Goal: Task Accomplishment & Management: Use online tool/utility

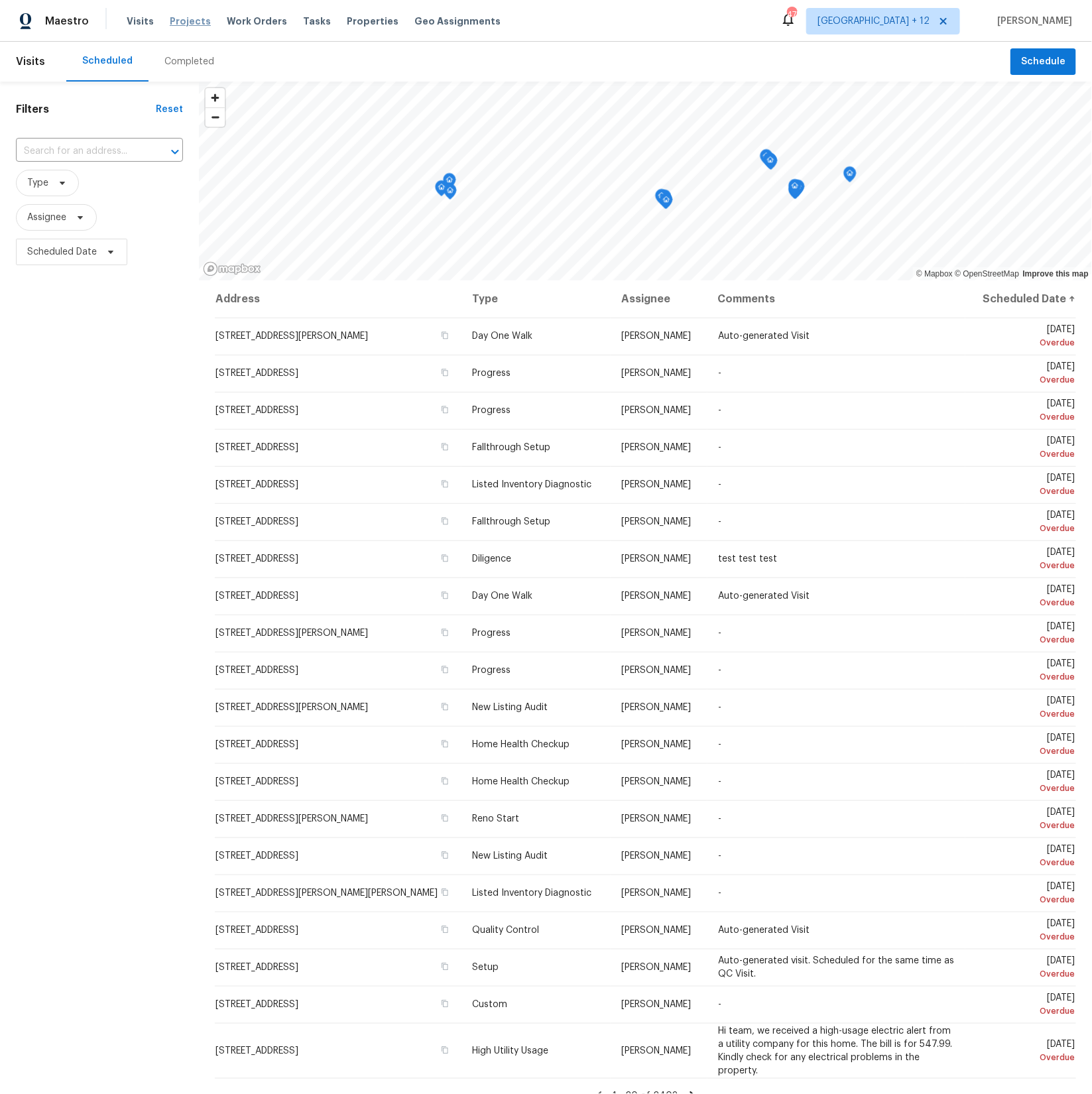
click at [186, 26] on span "Projects" at bounding box center [191, 21] width 42 height 13
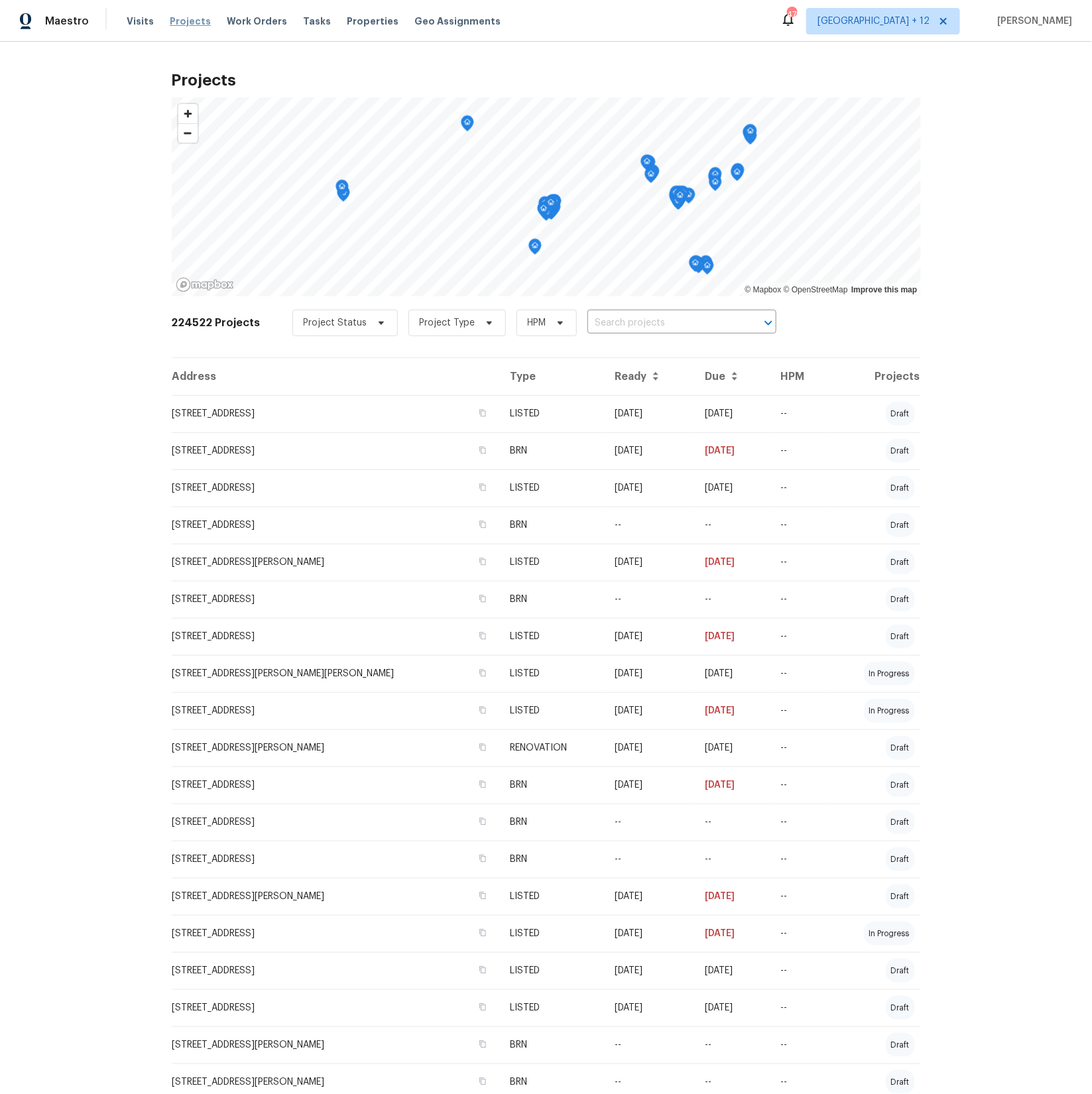
click at [180, 19] on span "Projects" at bounding box center [191, 21] width 42 height 13
click at [281, 413] on td "[STREET_ADDRESS]" at bounding box center [336, 414] width 328 height 38
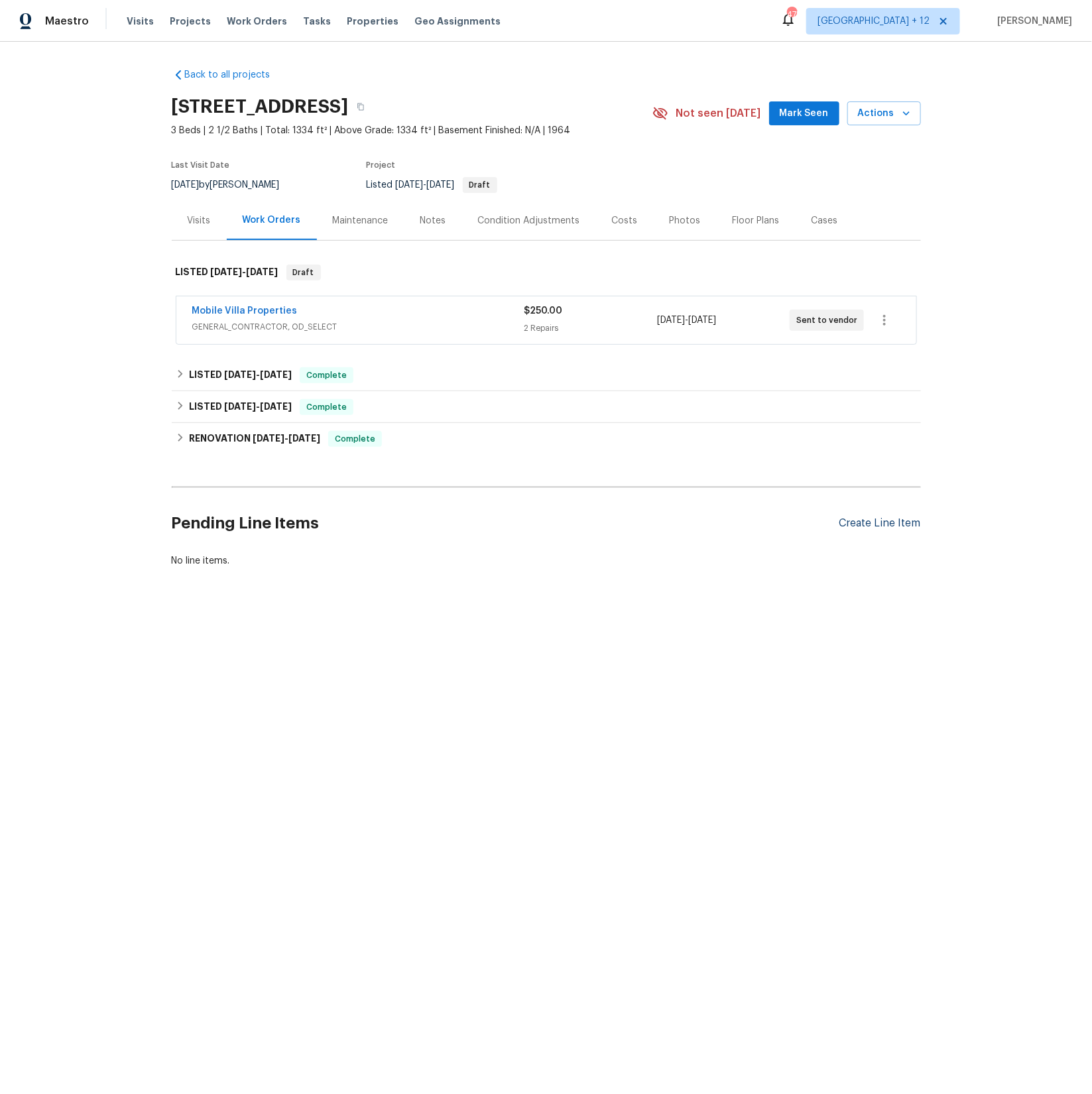
click at [889, 523] on div "Create Line Item" at bounding box center [880, 523] width 82 height 13
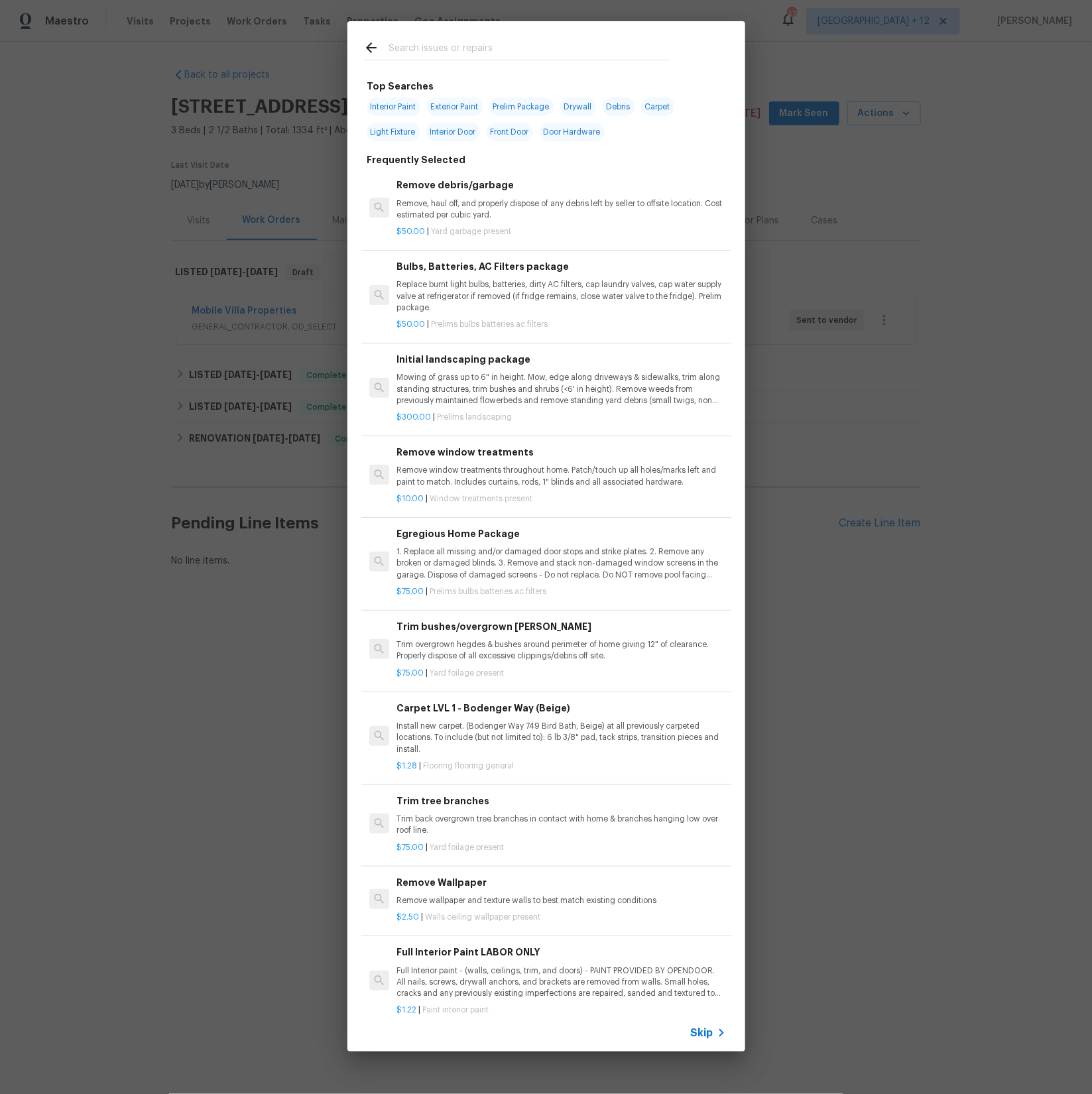
click at [446, 49] on input "text" at bounding box center [529, 49] width 281 height 20
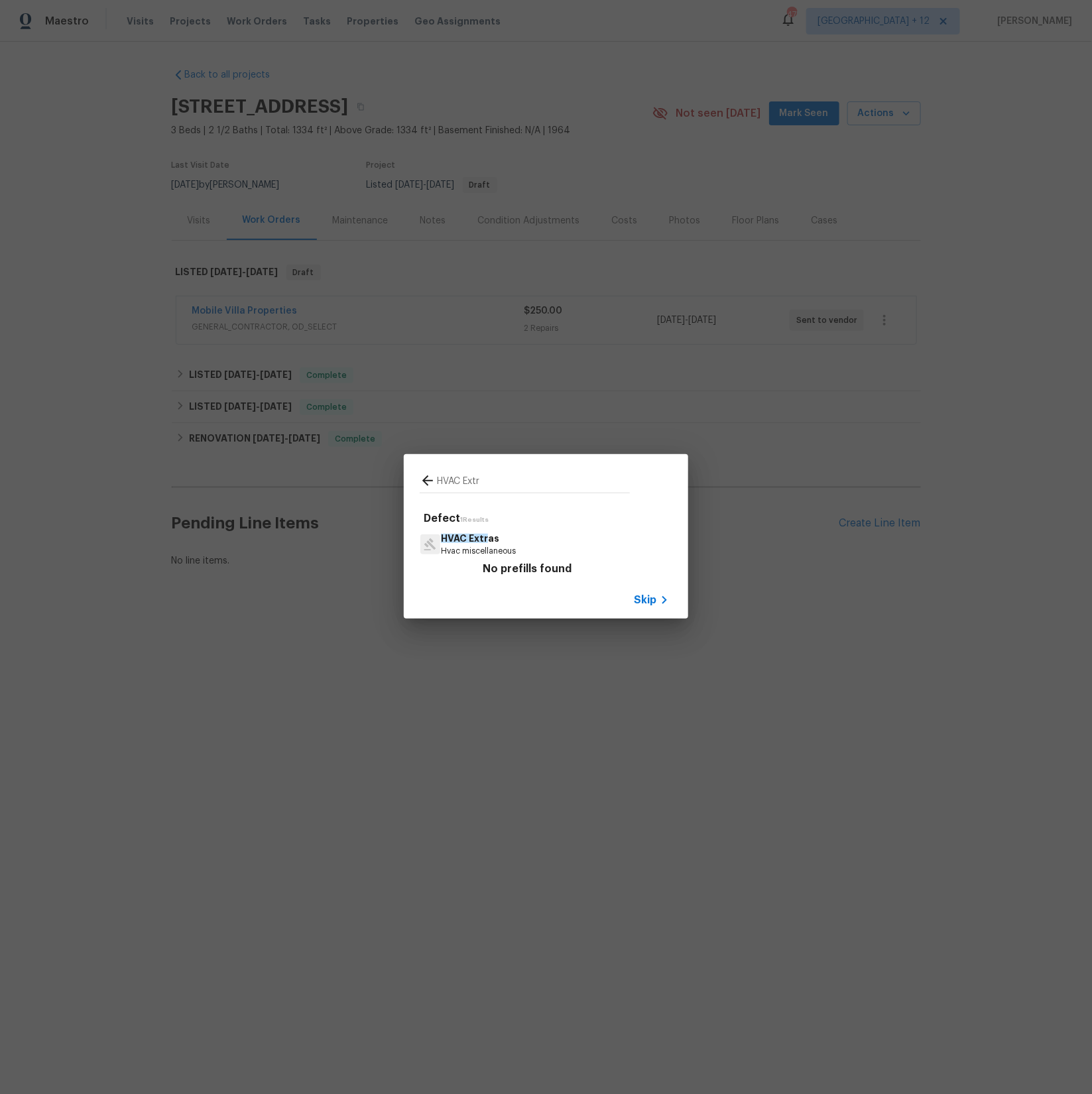
type input "HVAC Extr"
click at [472, 540] on span "HVAC Extr" at bounding box center [464, 538] width 47 height 9
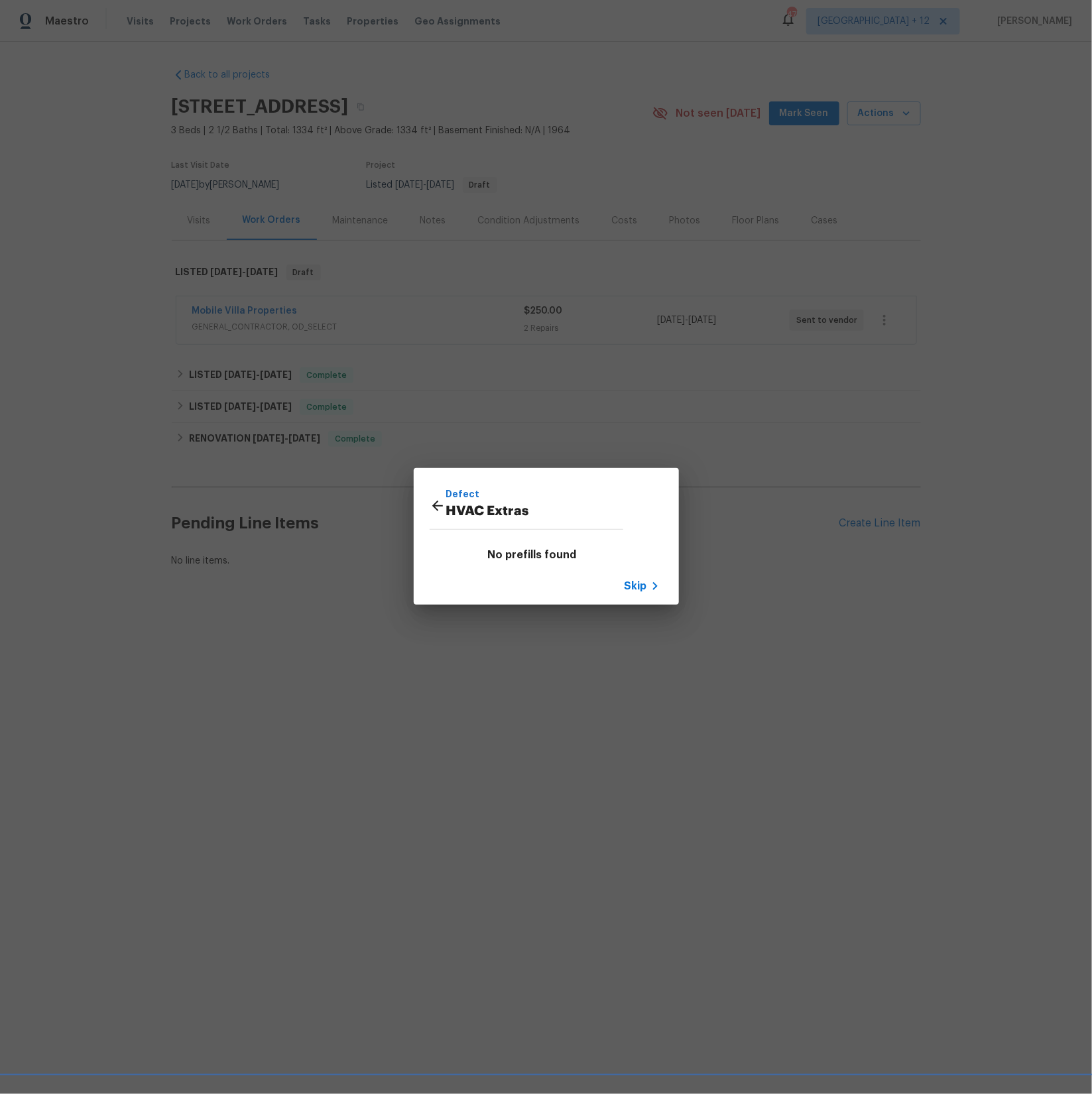
click at [439, 505] on icon at bounding box center [438, 506] width 16 height 16
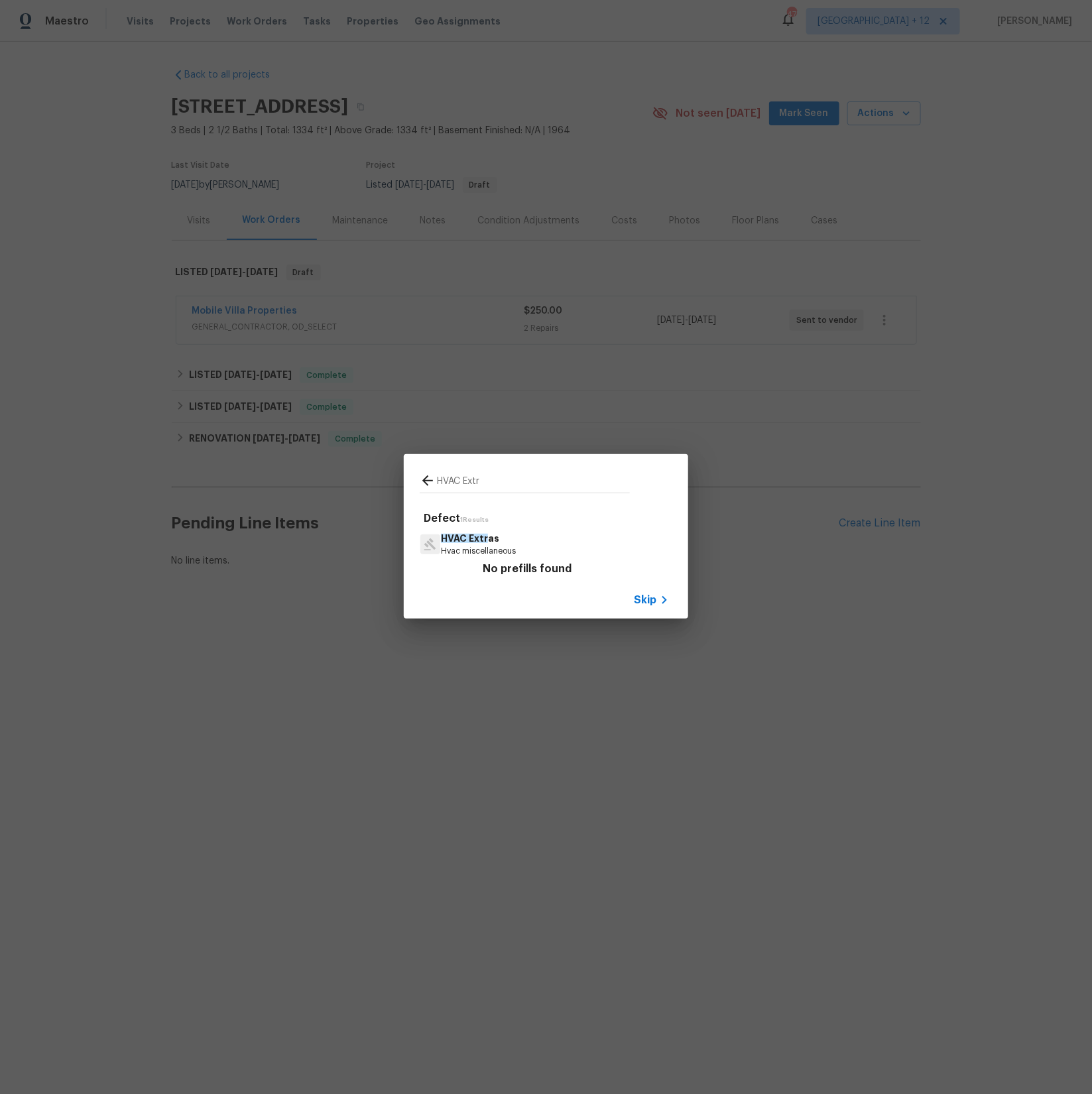
click at [487, 485] on input "HVAC Extr" at bounding box center [533, 482] width 193 height 20
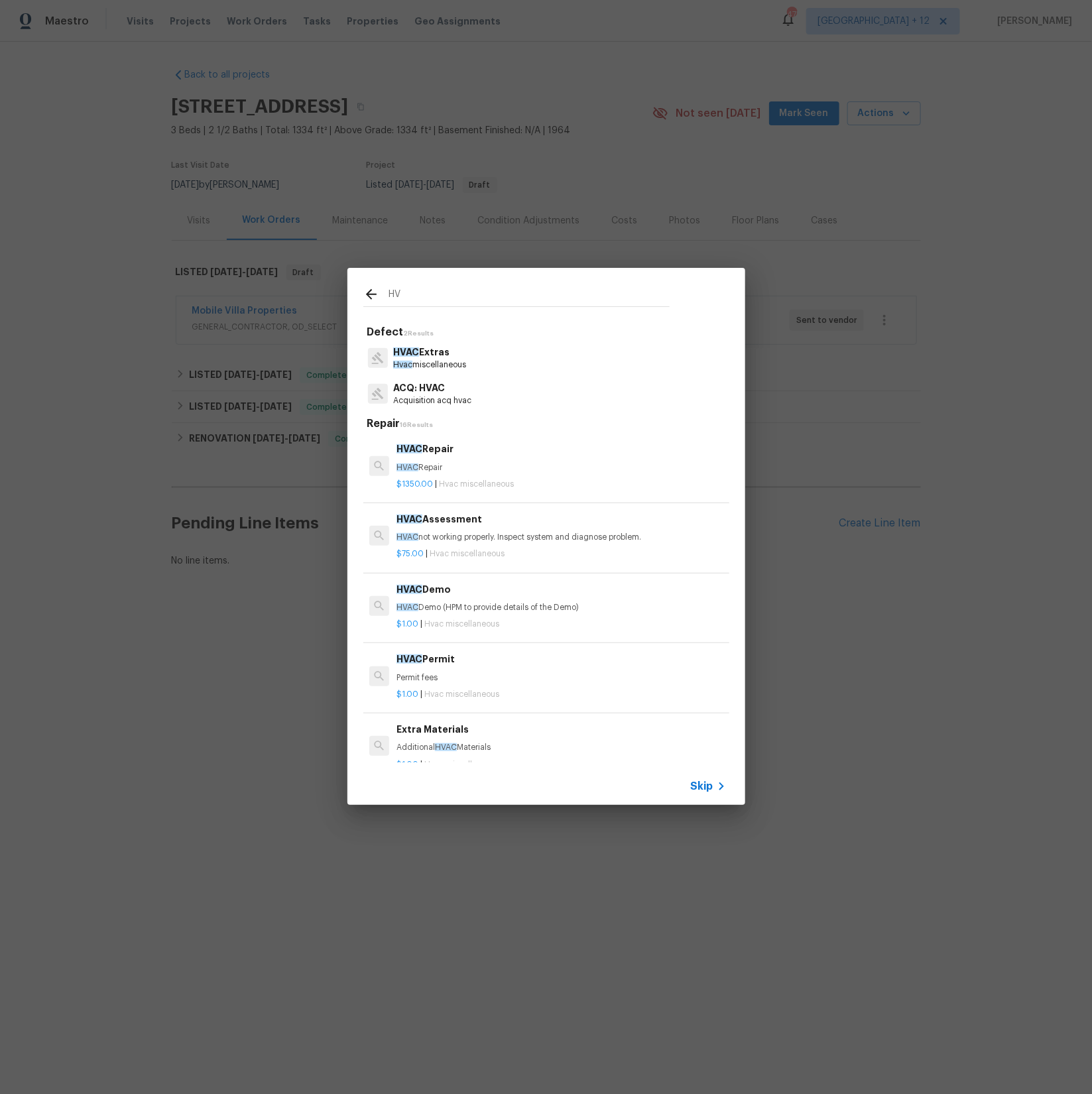
type input "H"
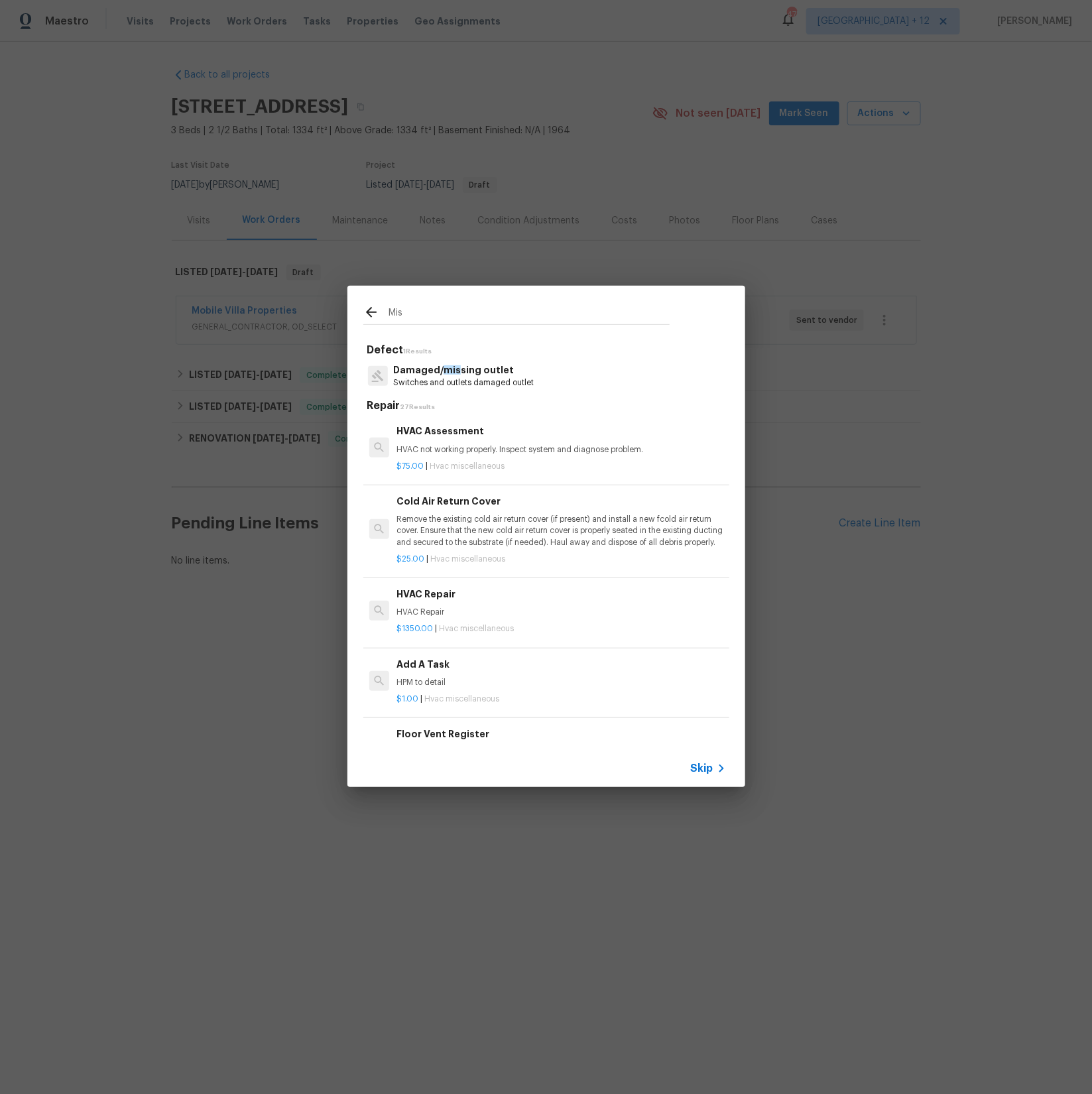
drag, startPoint x: 414, startPoint y: 313, endPoint x: 372, endPoint y: 306, distance: 42.6
click at [372, 306] on div "Mis" at bounding box center [517, 314] width 306 height 20
type input "Mis"
click at [370, 311] on icon at bounding box center [371, 312] width 11 height 11
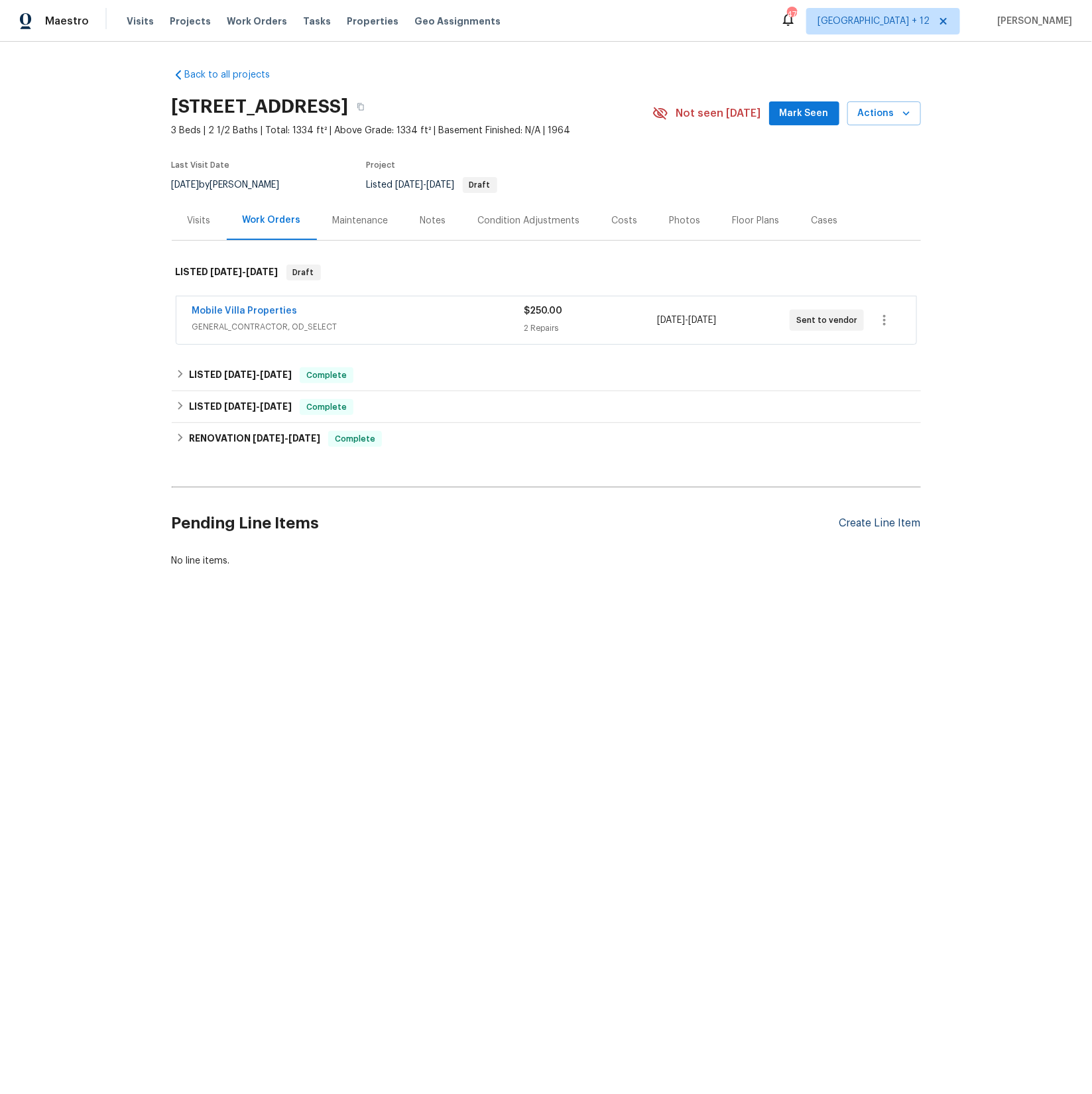
click at [867, 525] on div "Create Line Item" at bounding box center [880, 523] width 82 height 13
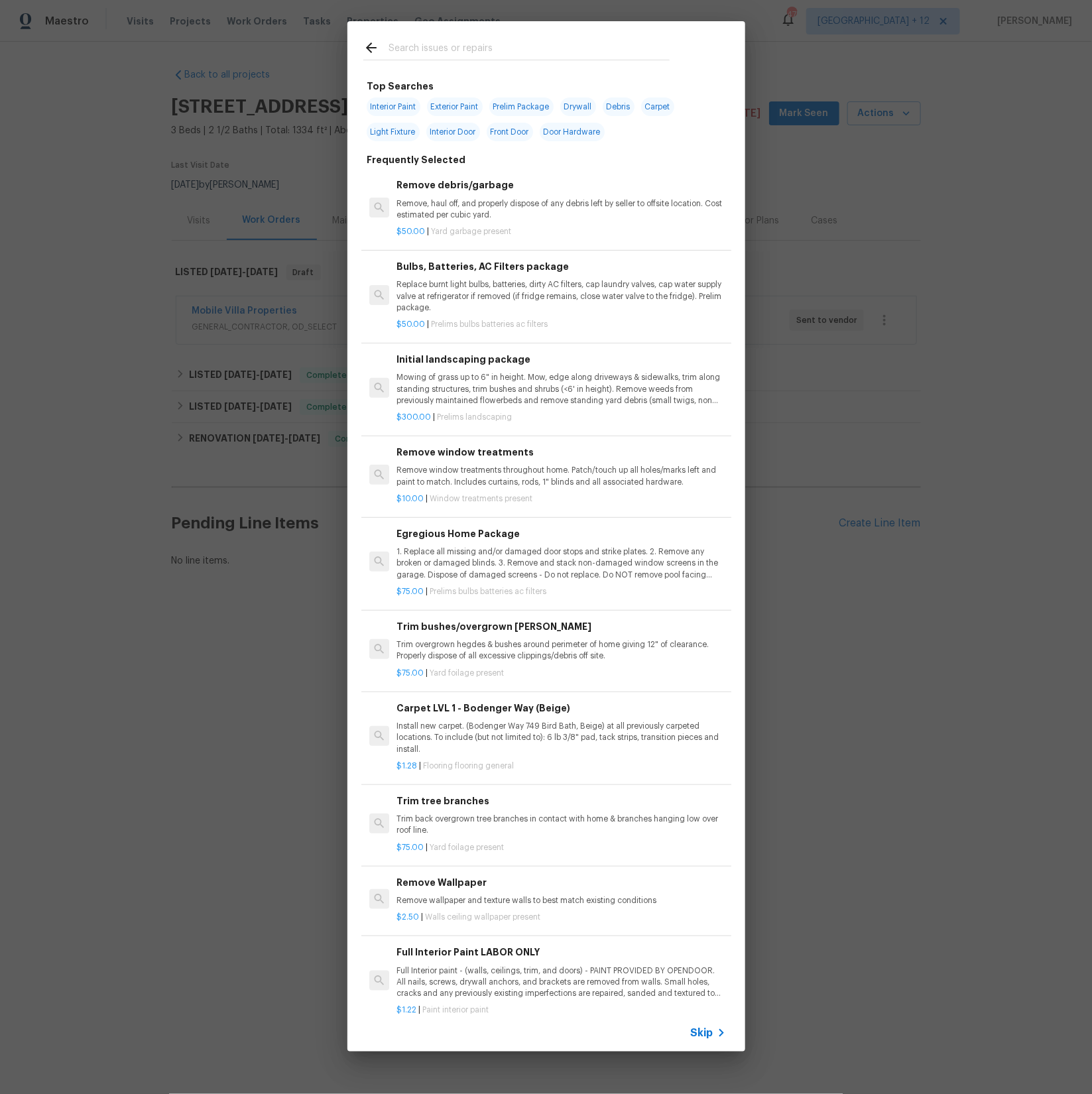
click at [437, 43] on input "text" at bounding box center [529, 49] width 281 height 20
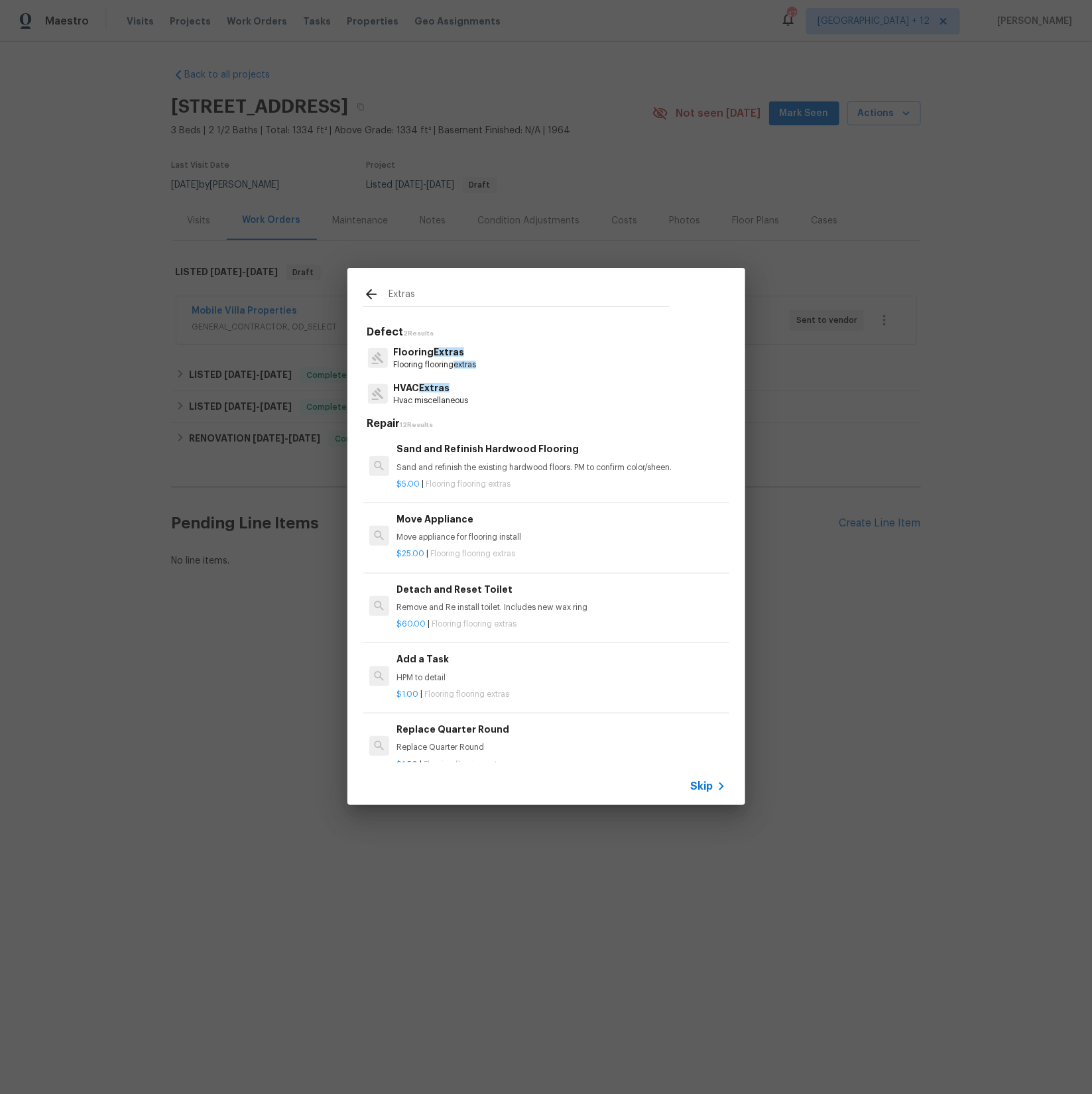
type input "Extras"
click at [404, 392] on p "HVAC Extras" at bounding box center [431, 388] width 75 height 14
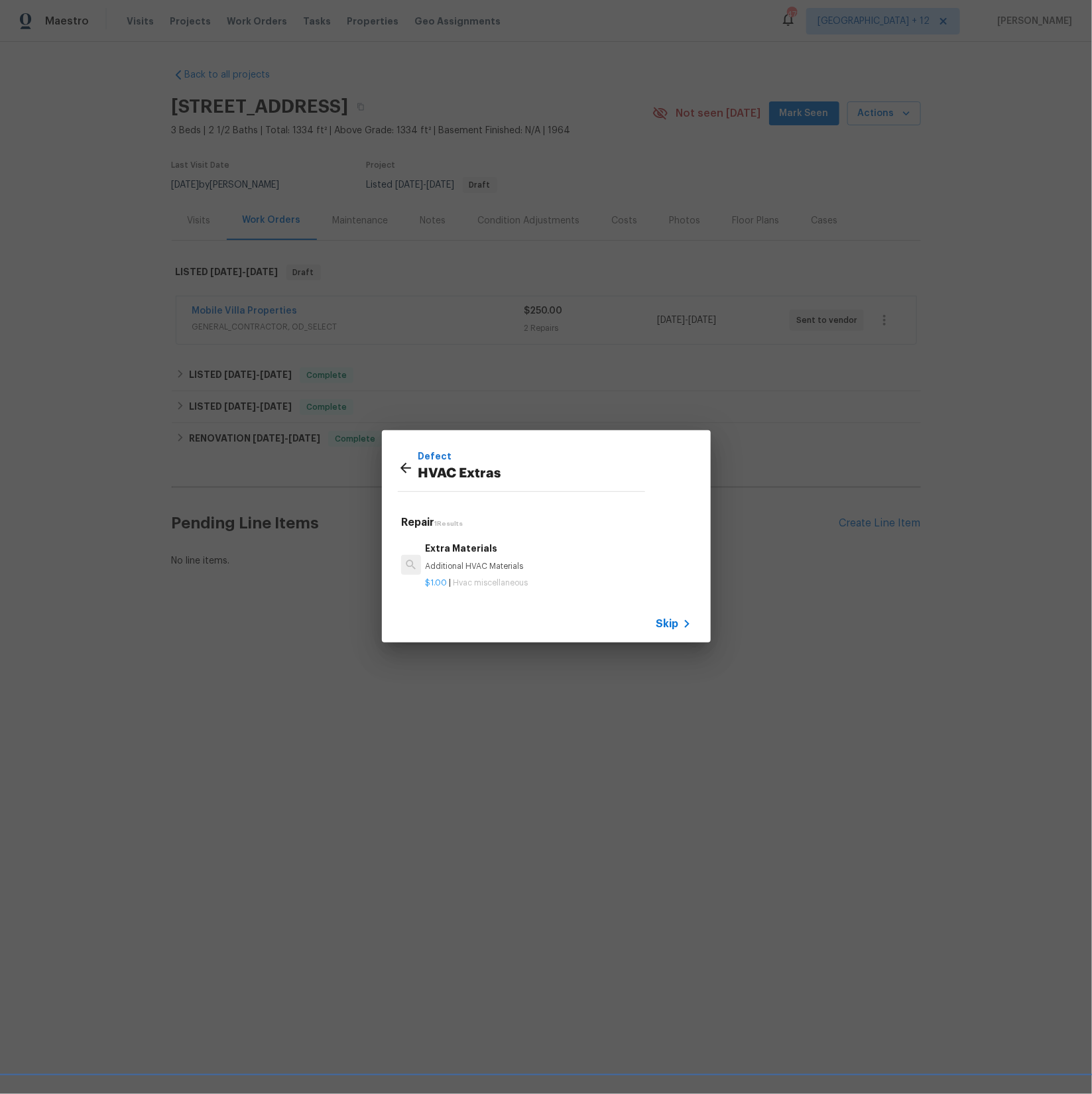
click at [406, 461] on icon at bounding box center [406, 468] width 16 height 16
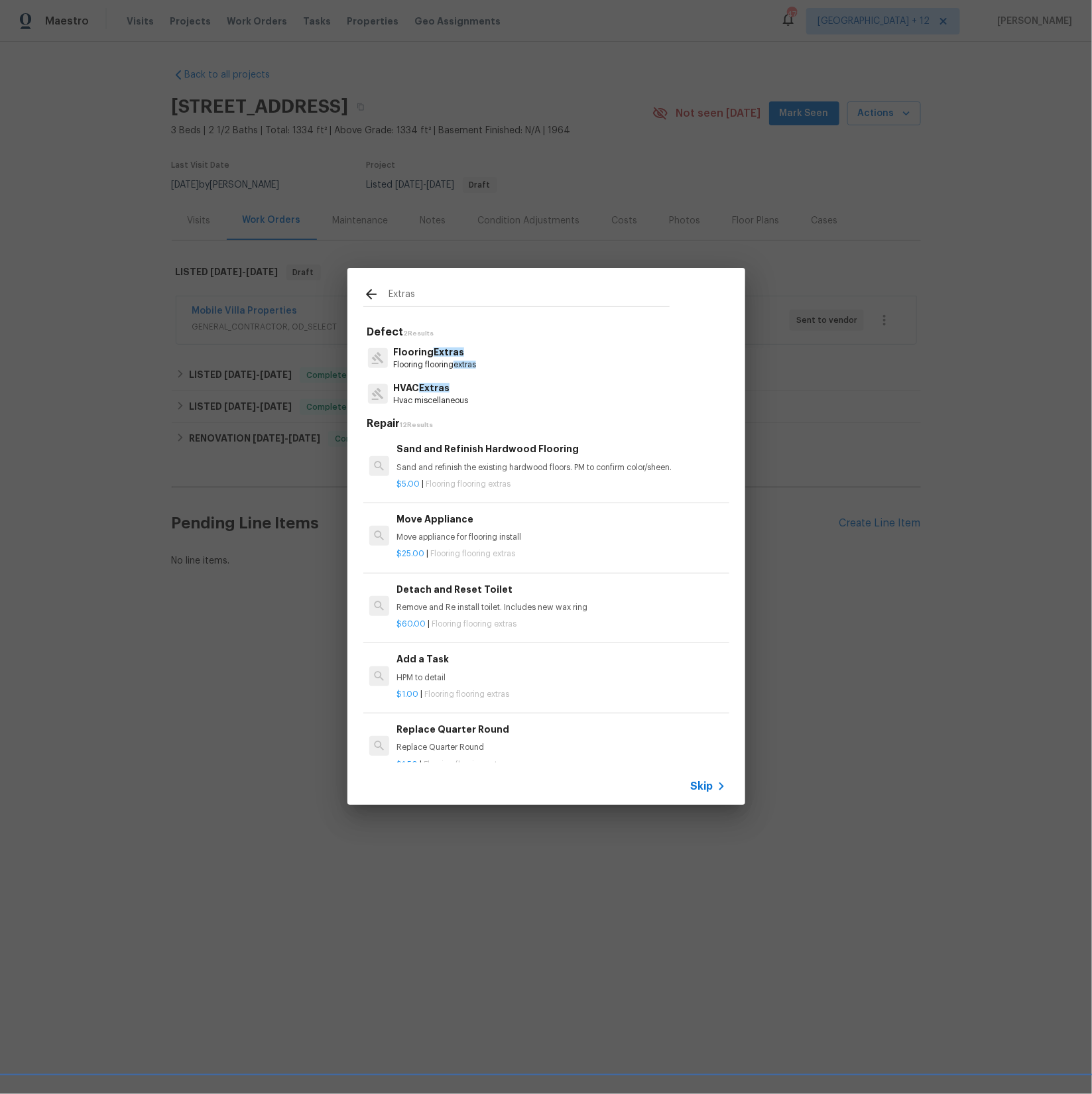
click at [107, 350] on div "Extras Defect 2 Results Flooring Extras Flooring flooring extras HVAC Extras Hv…" at bounding box center [546, 537] width 1092 height 1073
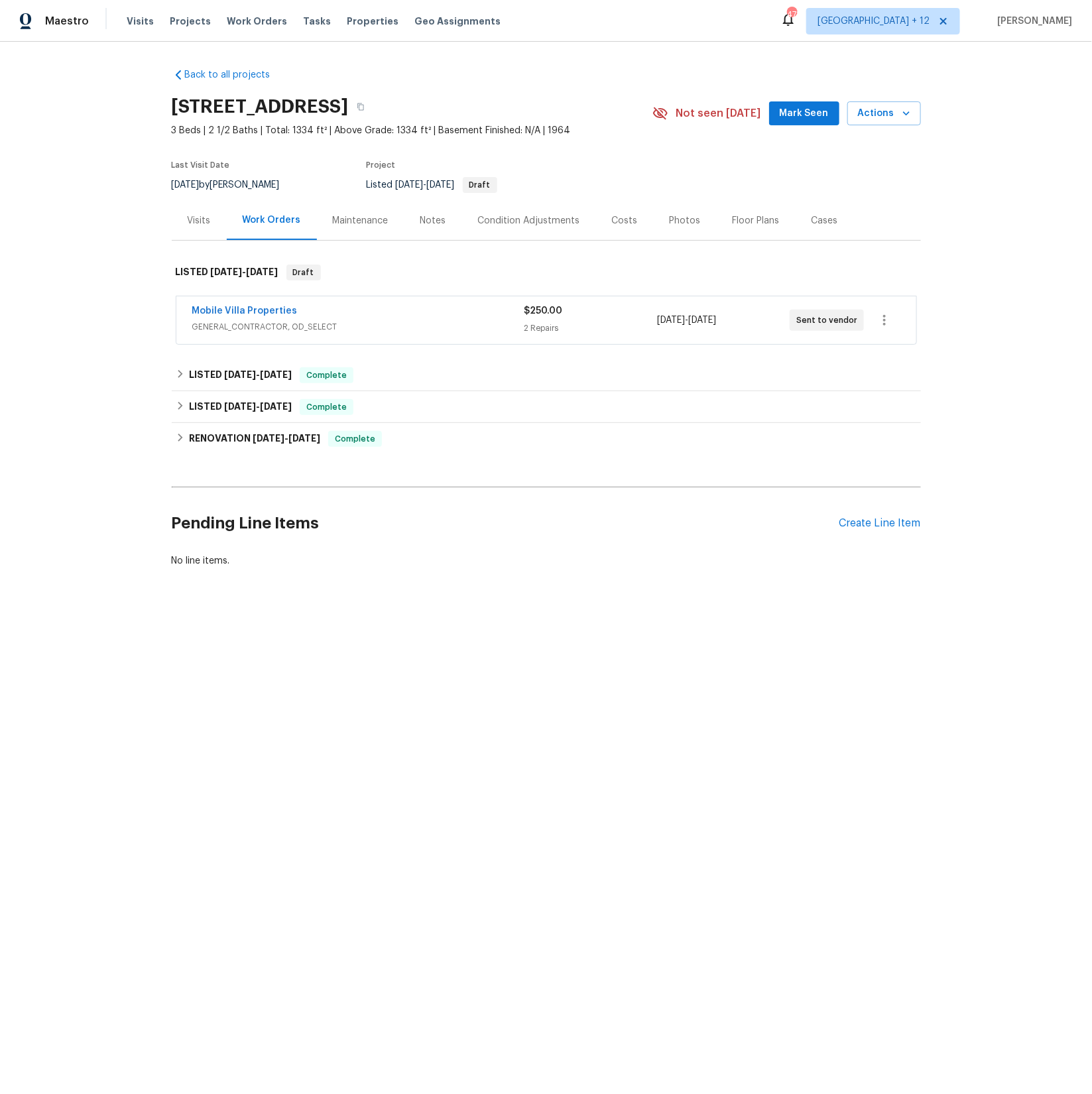
click at [887, 515] on div "Pending Line Items Create Line Item" at bounding box center [546, 524] width 749 height 61
click at [887, 521] on div "Create Line Item" at bounding box center [880, 523] width 82 height 13
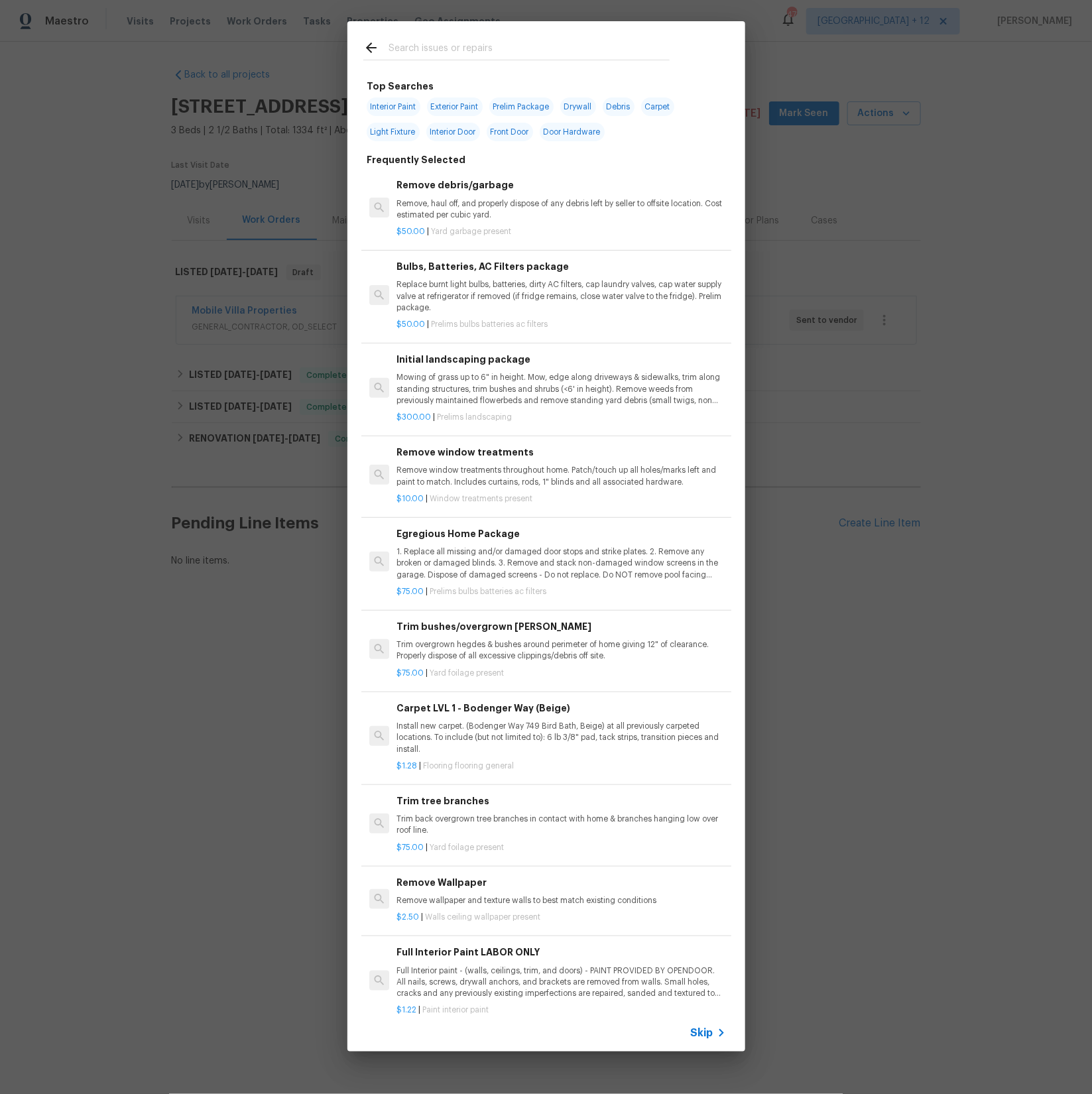
click at [422, 47] on input "text" at bounding box center [529, 49] width 281 height 20
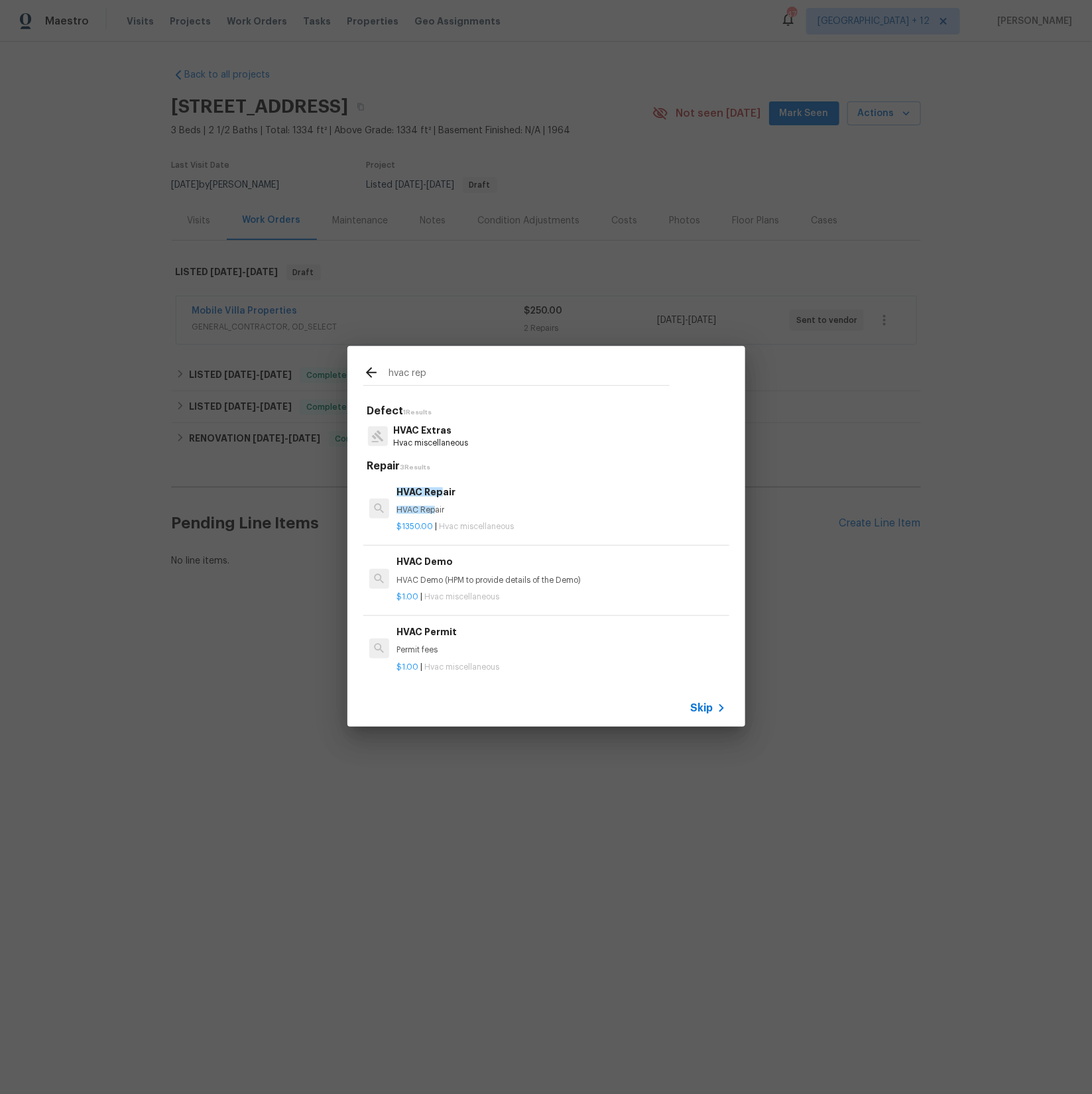
type input "hvac rep"
click at [432, 430] on p "HVAC Extras" at bounding box center [431, 431] width 75 height 14
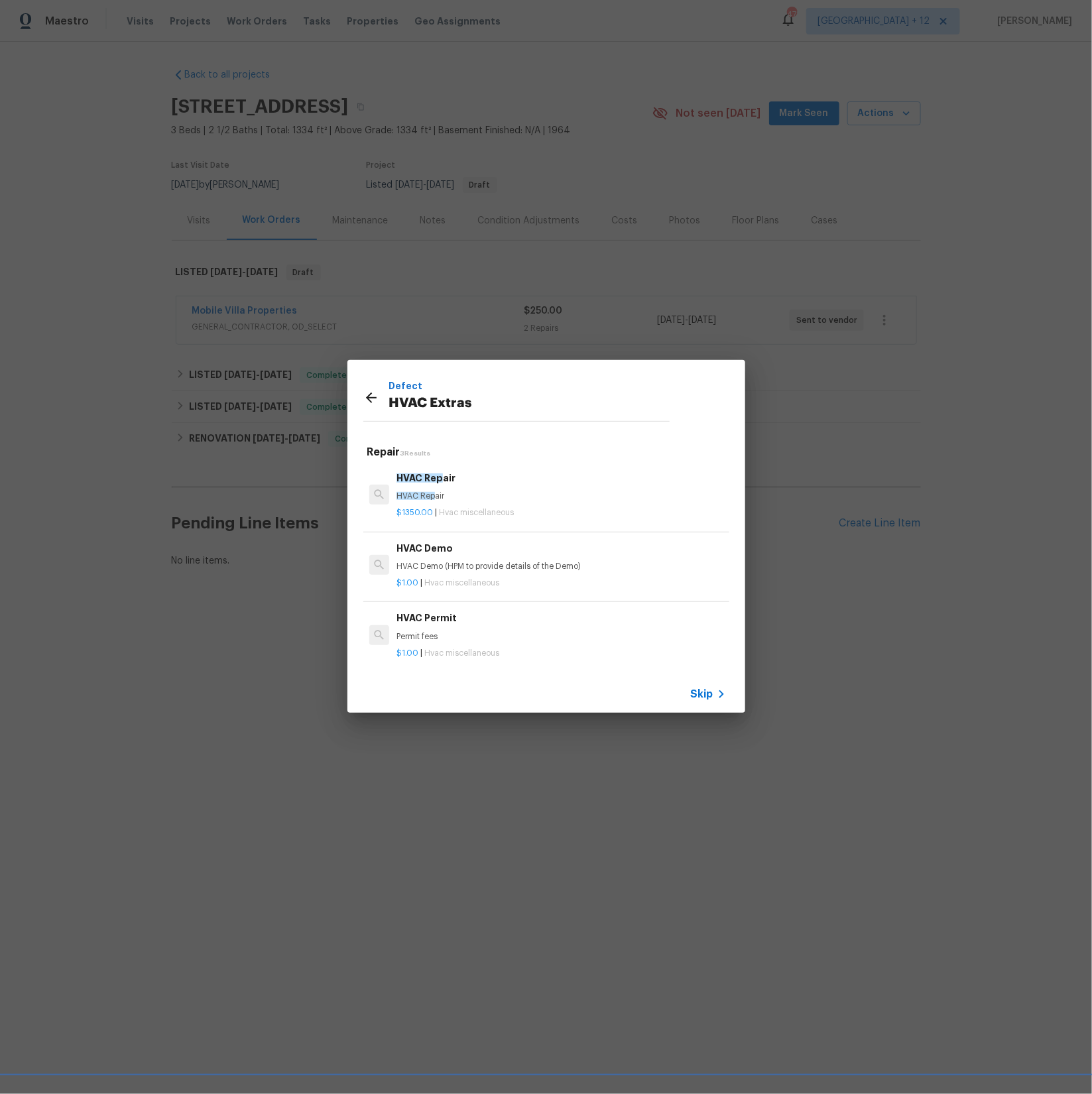
click at [364, 394] on icon at bounding box center [372, 398] width 16 height 16
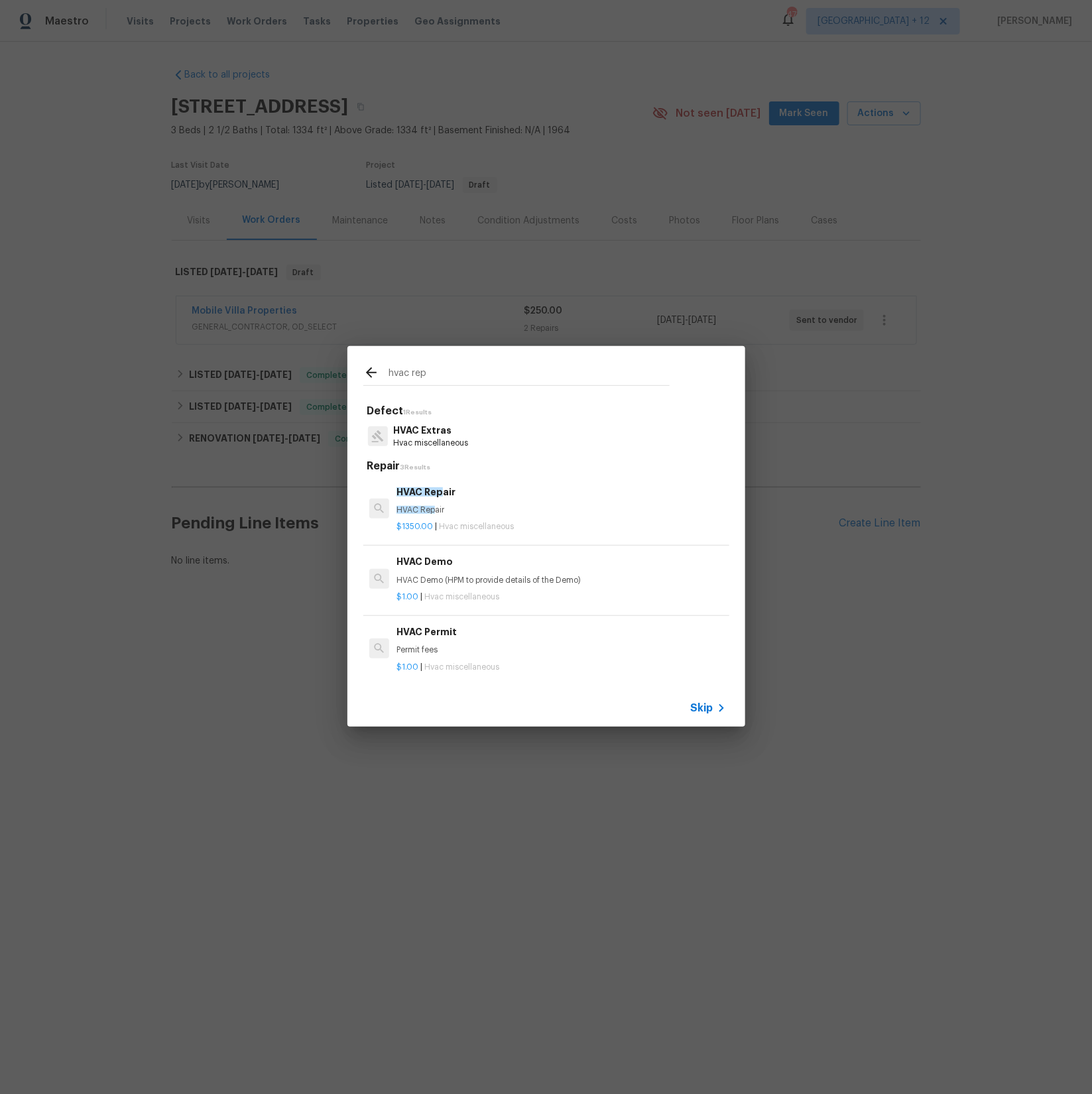
drag, startPoint x: 437, startPoint y: 377, endPoint x: 376, endPoint y: 370, distance: 61.4
click at [376, 370] on div "hvac rep" at bounding box center [517, 375] width 306 height 20
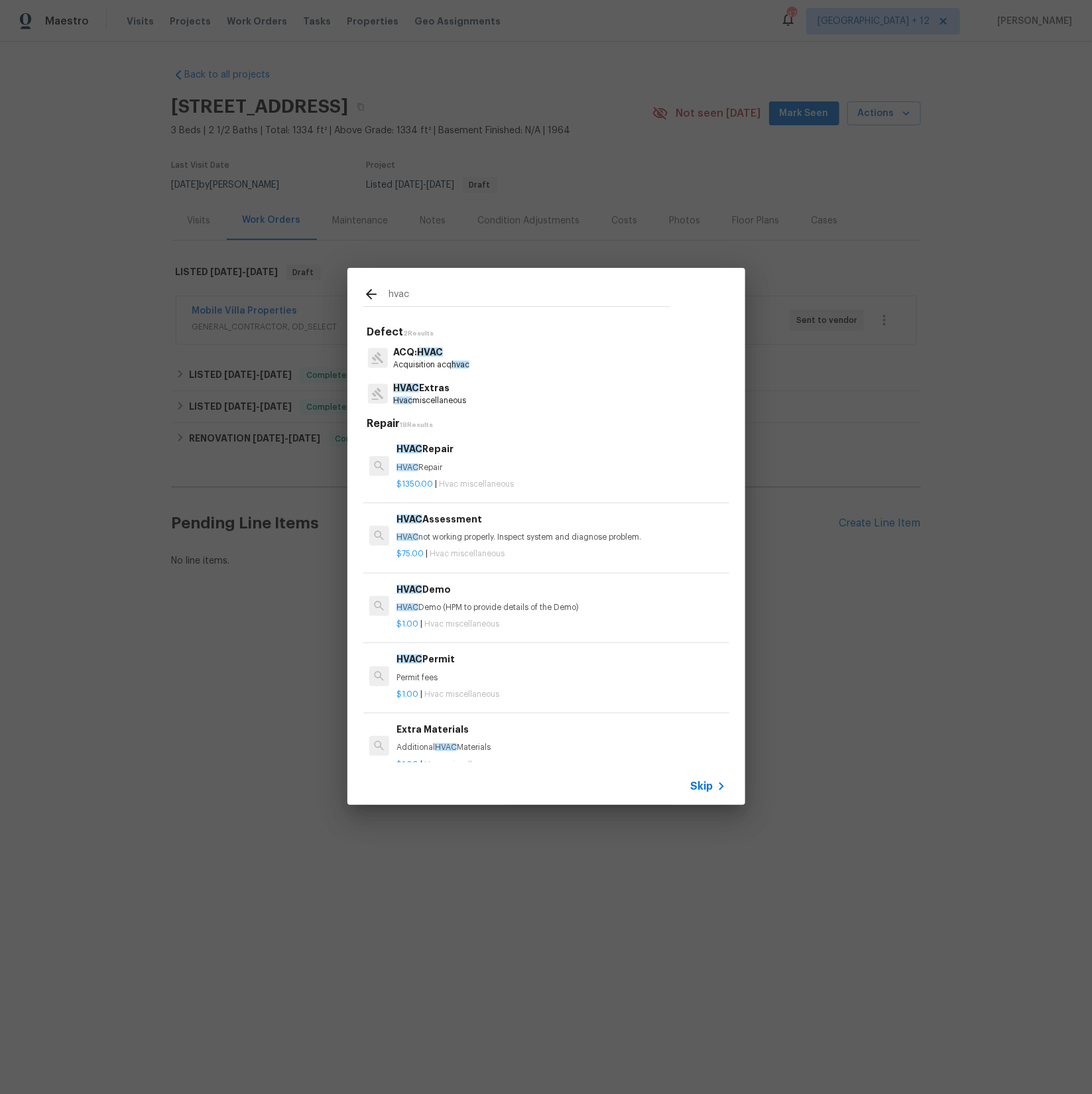
type input "hvac"
click at [450, 395] on p "Hvac miscellaneous" at bounding box center [430, 400] width 73 height 11
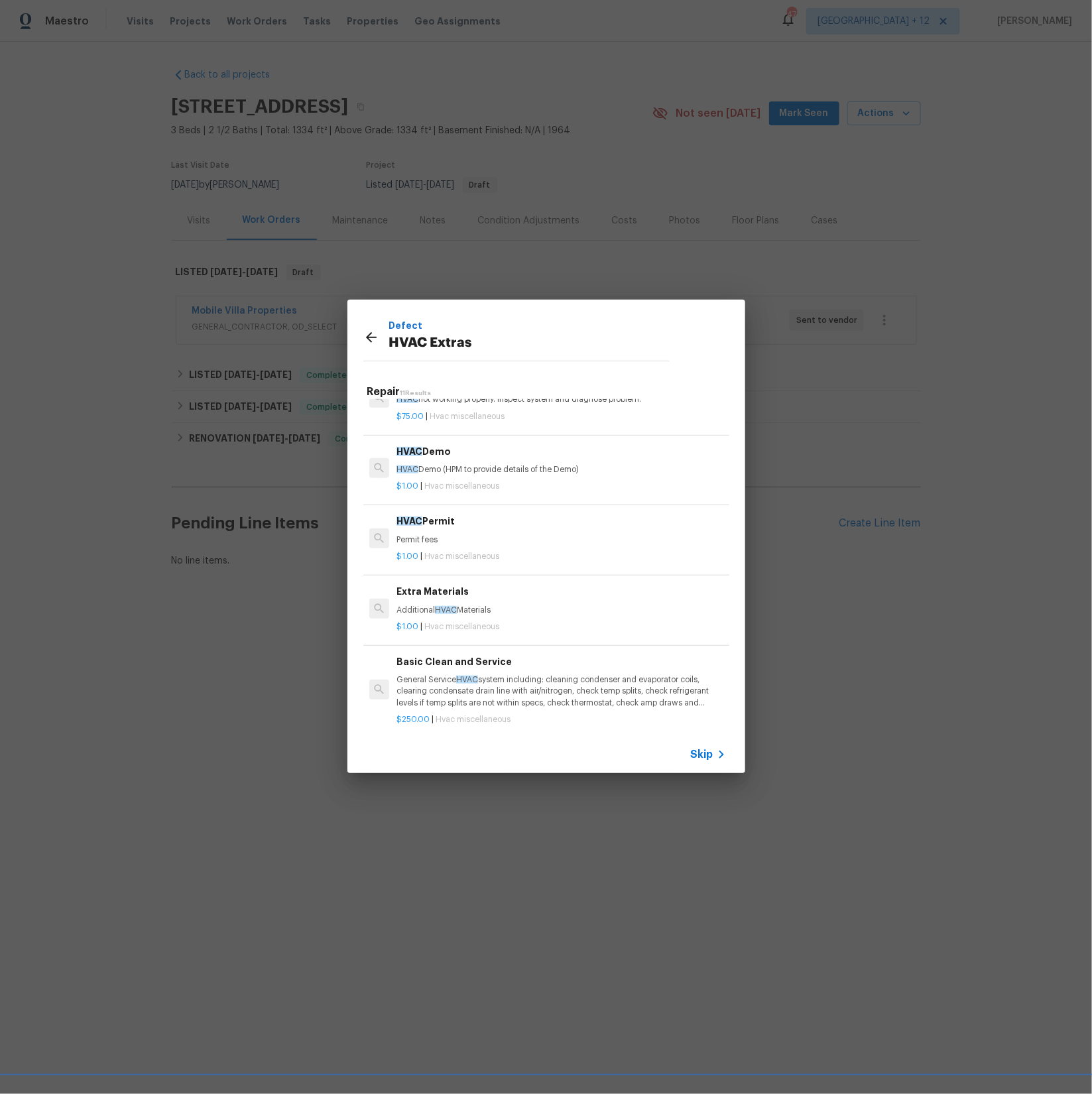
scroll to position [534, 0]
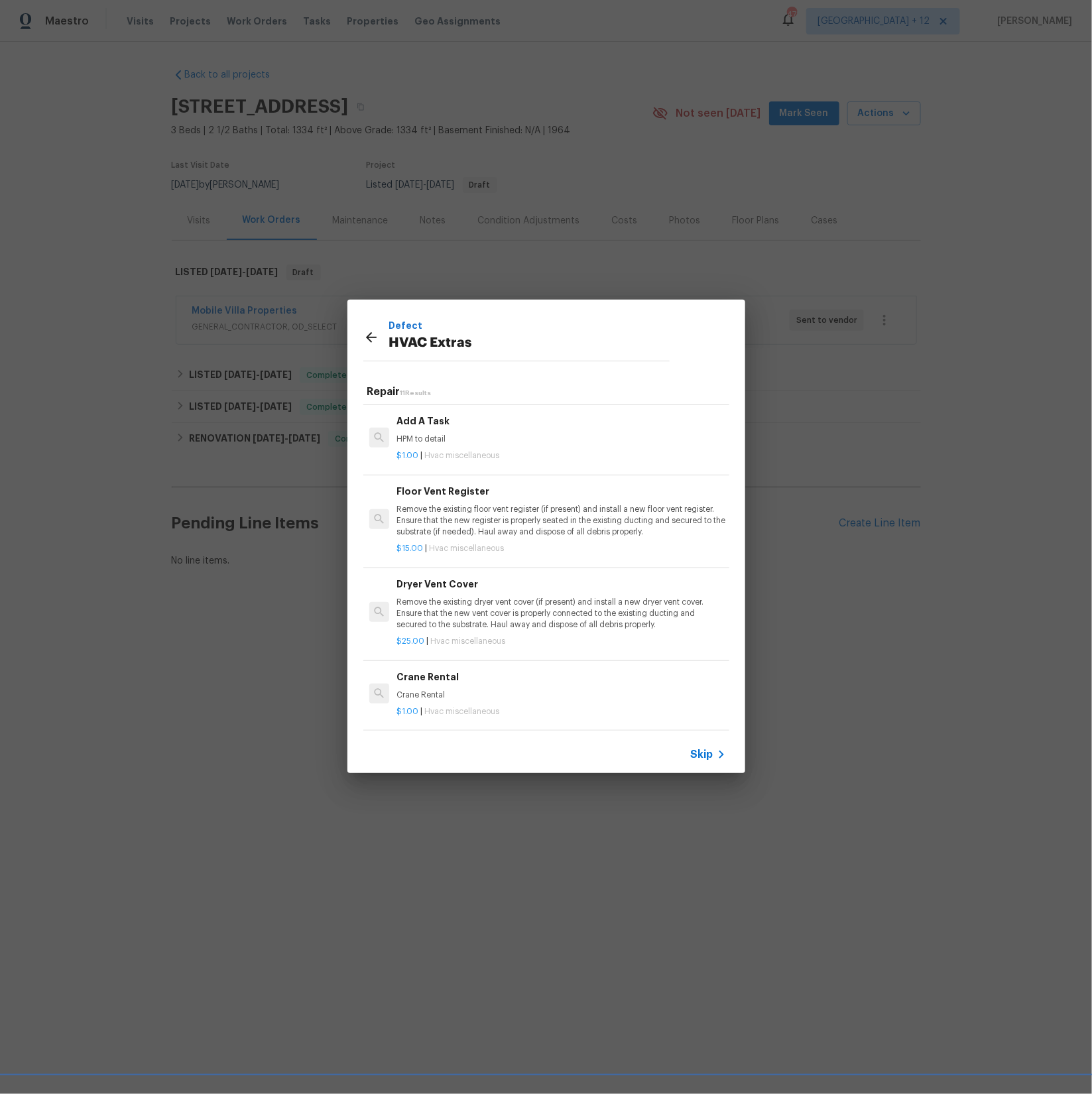
click at [370, 338] on icon at bounding box center [372, 337] width 16 height 16
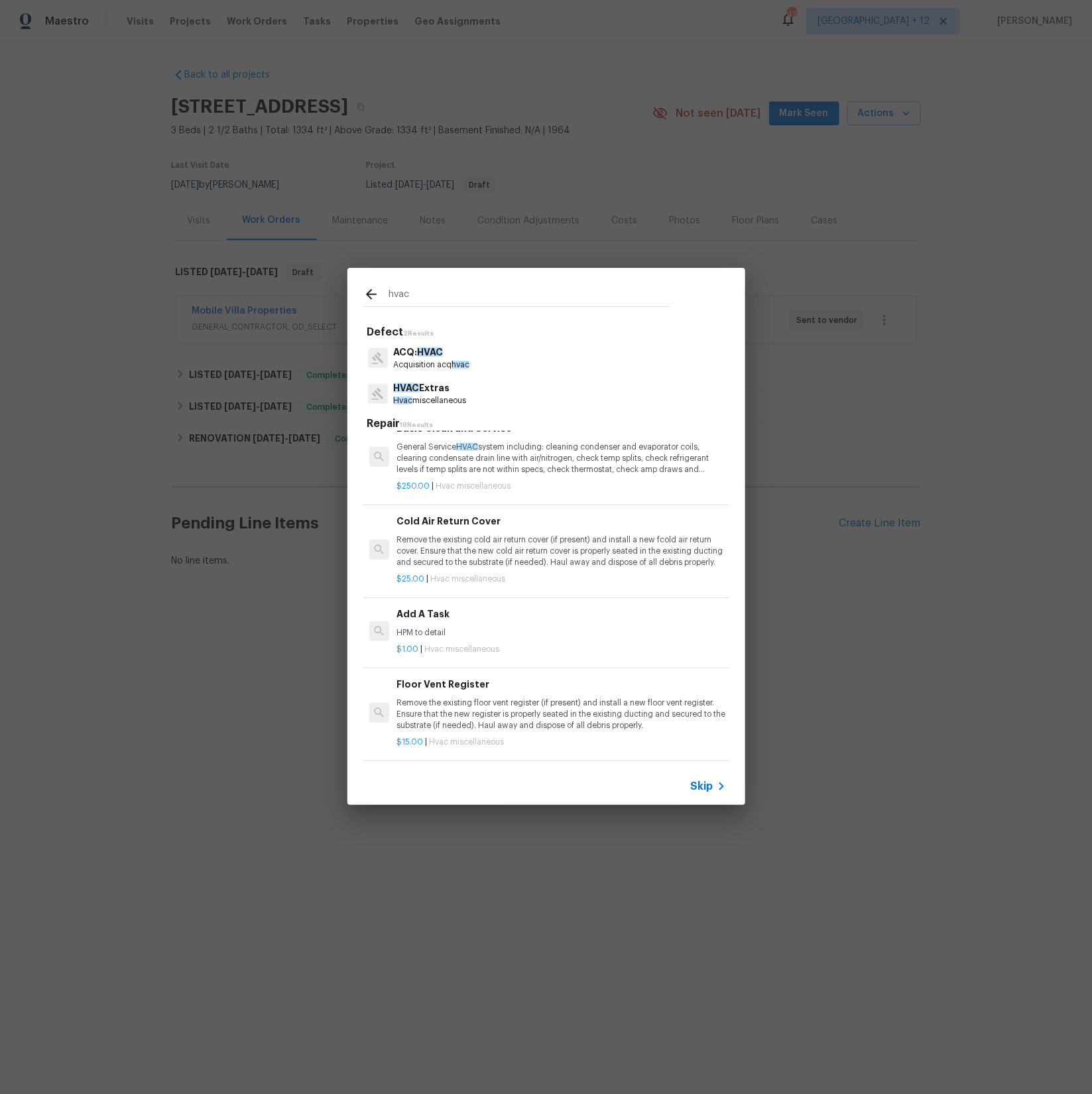
click at [423, 292] on input "hvac" at bounding box center [529, 296] width 281 height 20
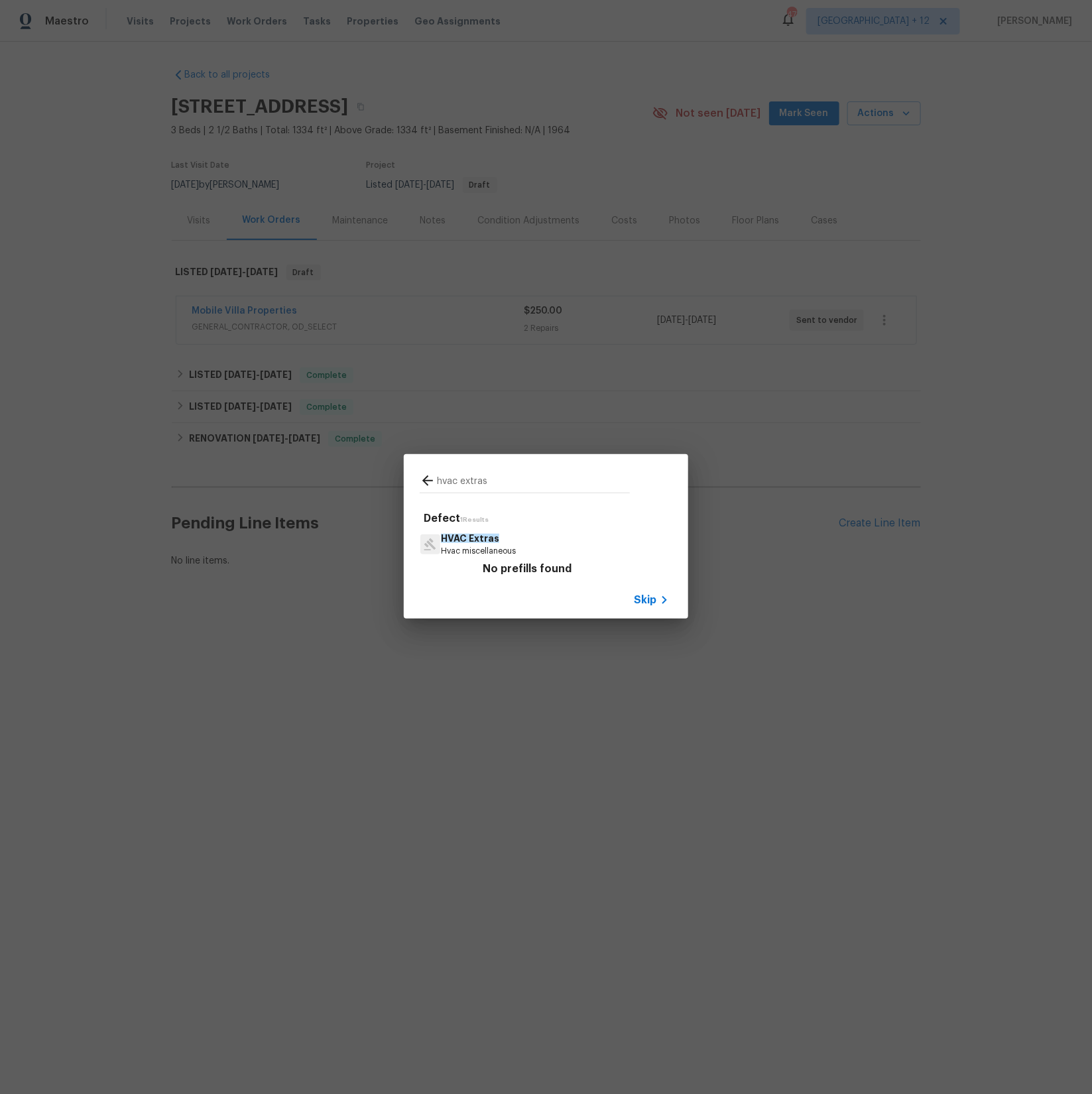
type input "hvac extras"
click at [474, 542] on span "HVAC Extras" at bounding box center [469, 538] width 58 height 9
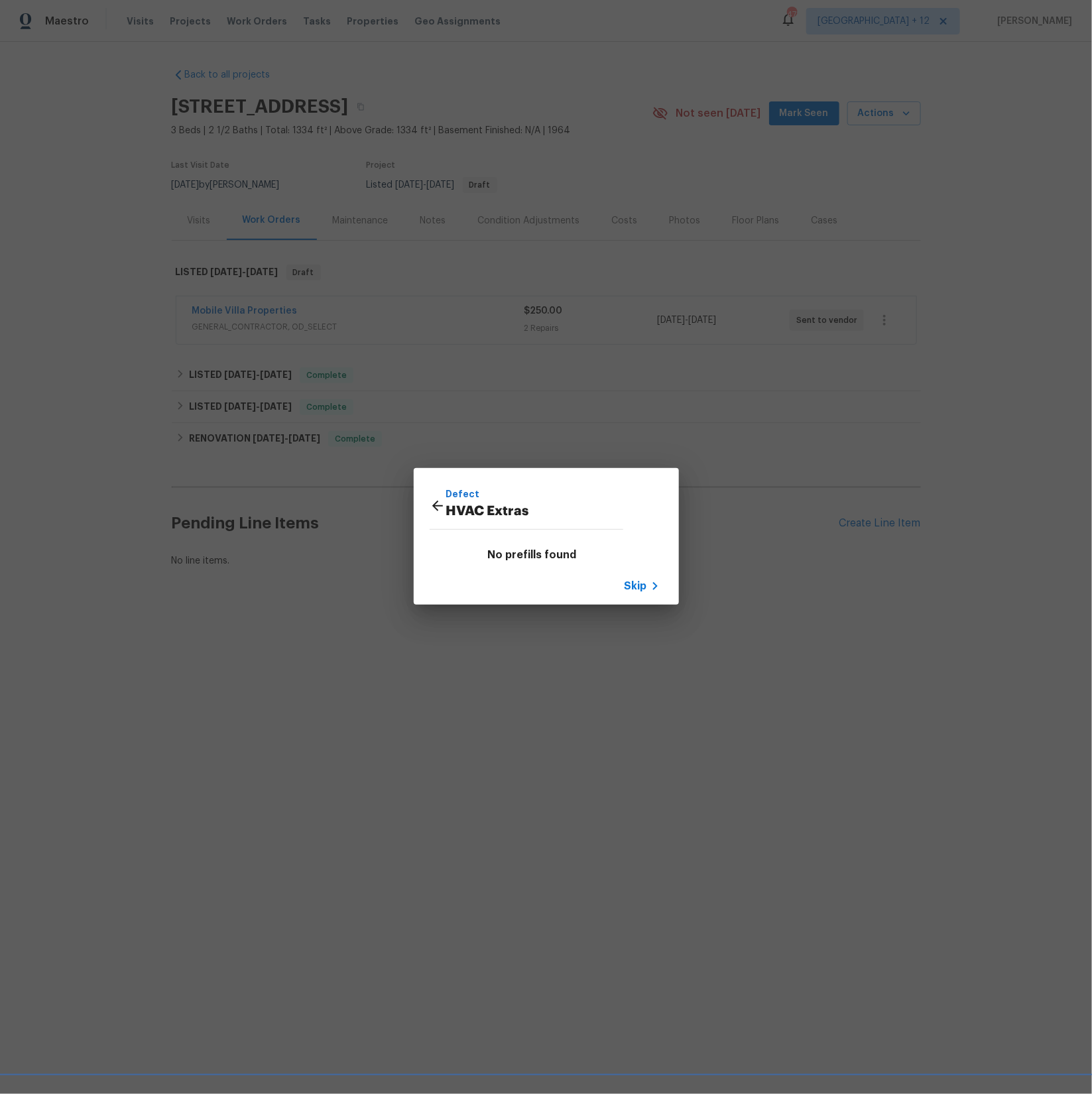
click at [435, 503] on icon at bounding box center [437, 506] width 11 height 11
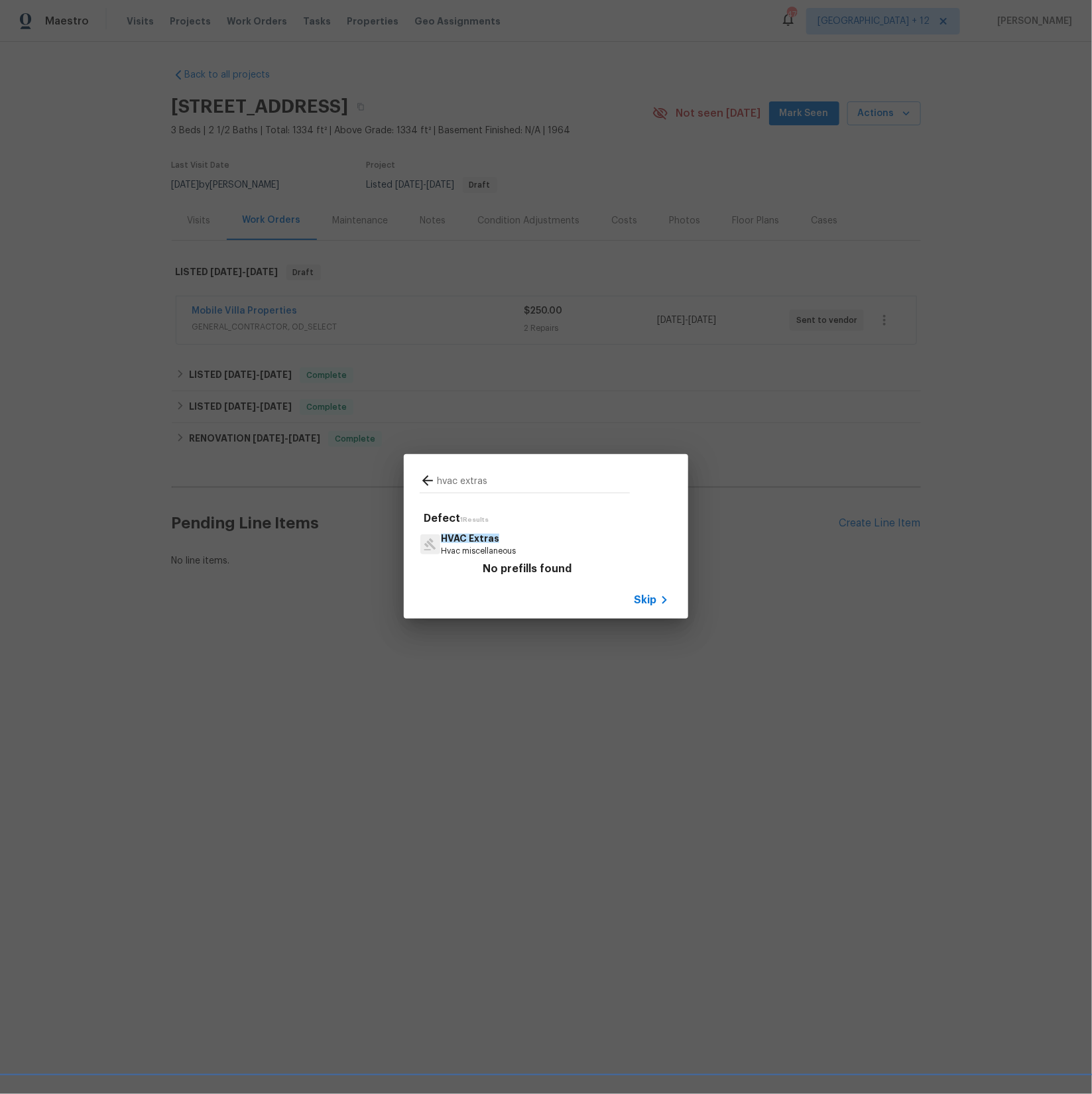
click at [484, 546] on p "Hvac miscellaneous" at bounding box center [478, 550] width 75 height 11
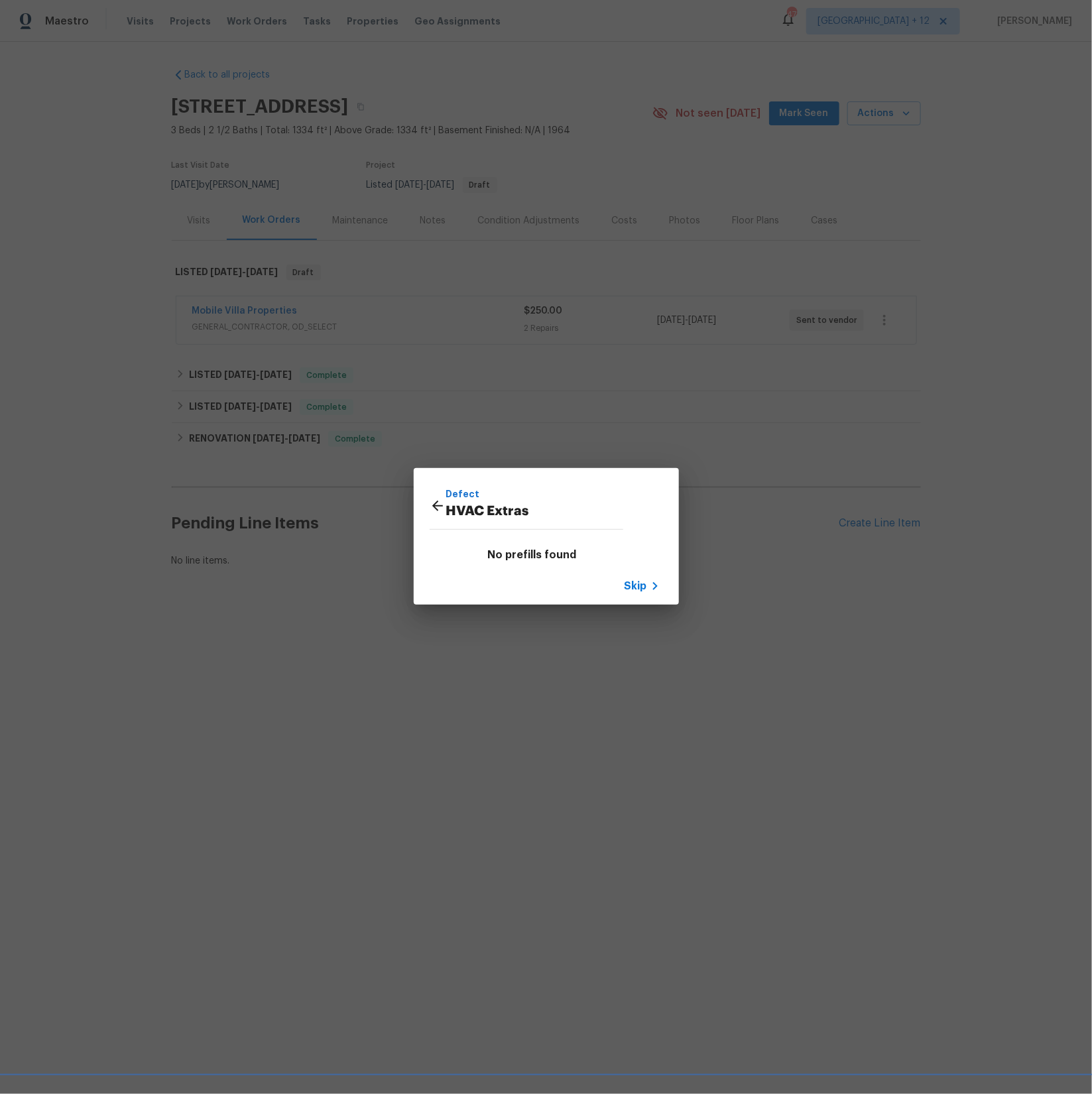
click at [434, 502] on icon at bounding box center [438, 506] width 16 height 16
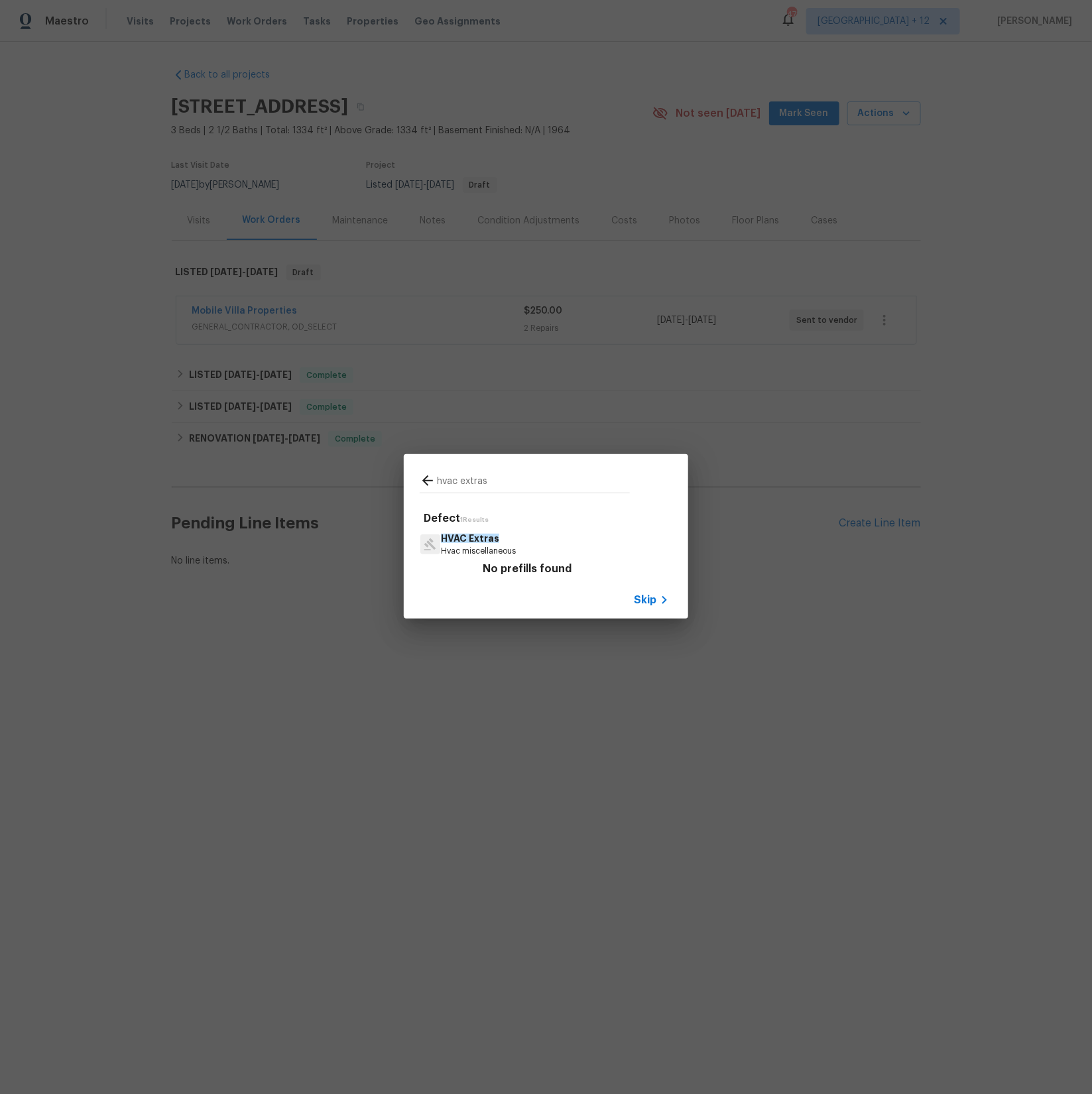
drag, startPoint x: 507, startPoint y: 481, endPoint x: 459, endPoint y: 482, distance: 48.0
click at [459, 482] on input "hvac extras" at bounding box center [533, 482] width 193 height 20
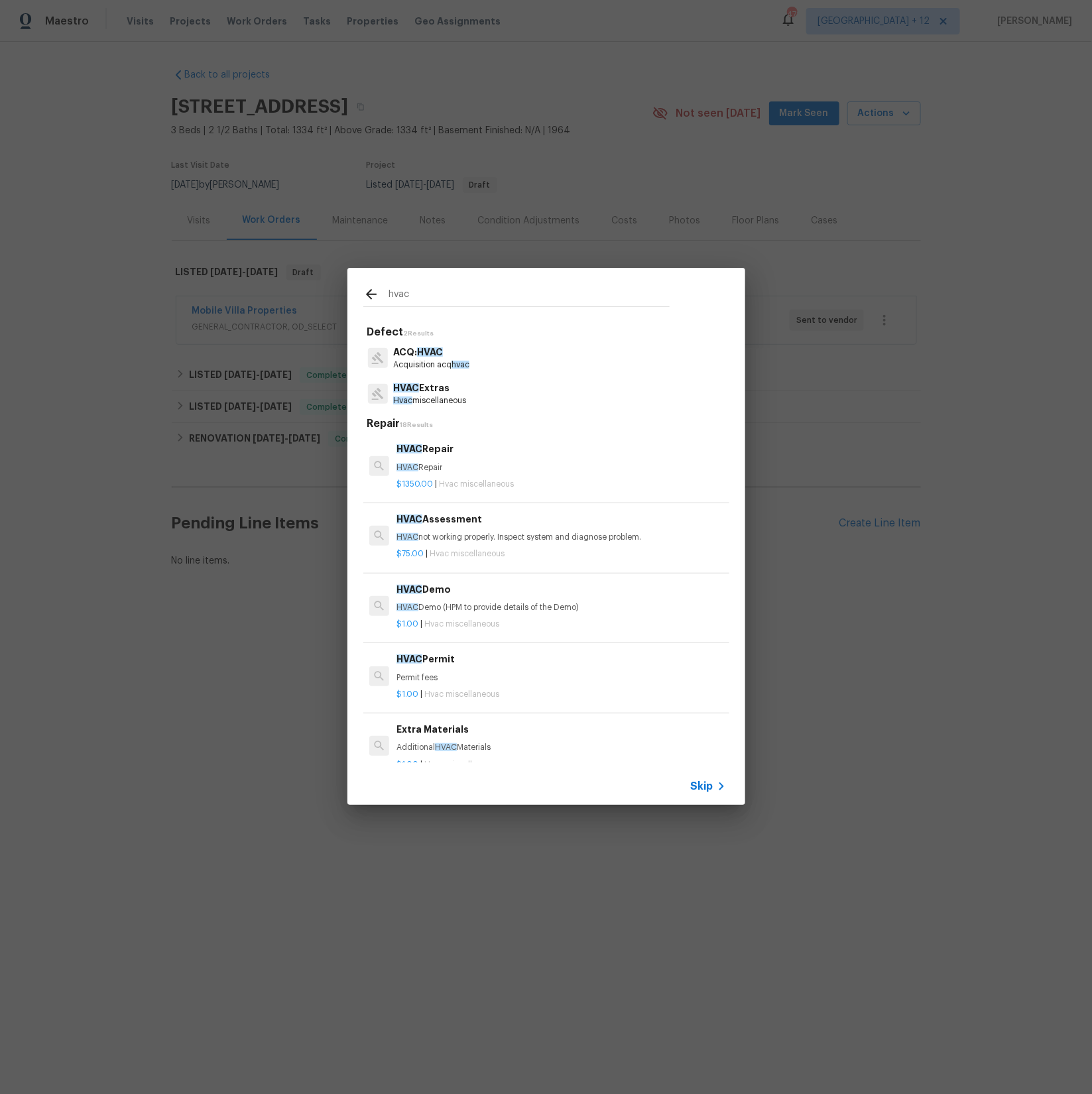
type input "hvac"
drag, startPoint x: 433, startPoint y: 389, endPoint x: 447, endPoint y: 393, distance: 14.6
click at [434, 390] on p "HVAC Extras" at bounding box center [430, 388] width 73 height 14
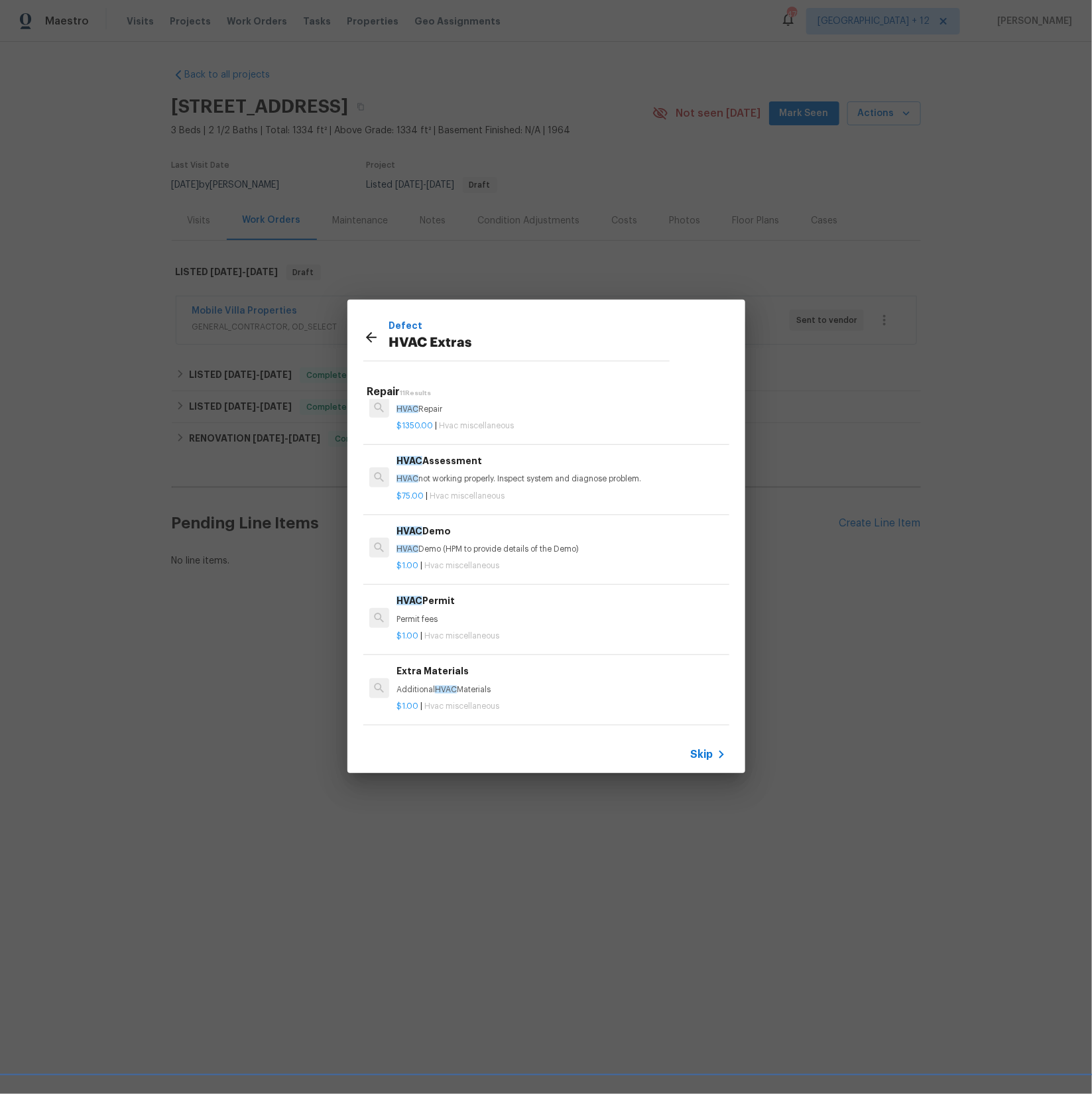
scroll to position [0, 0]
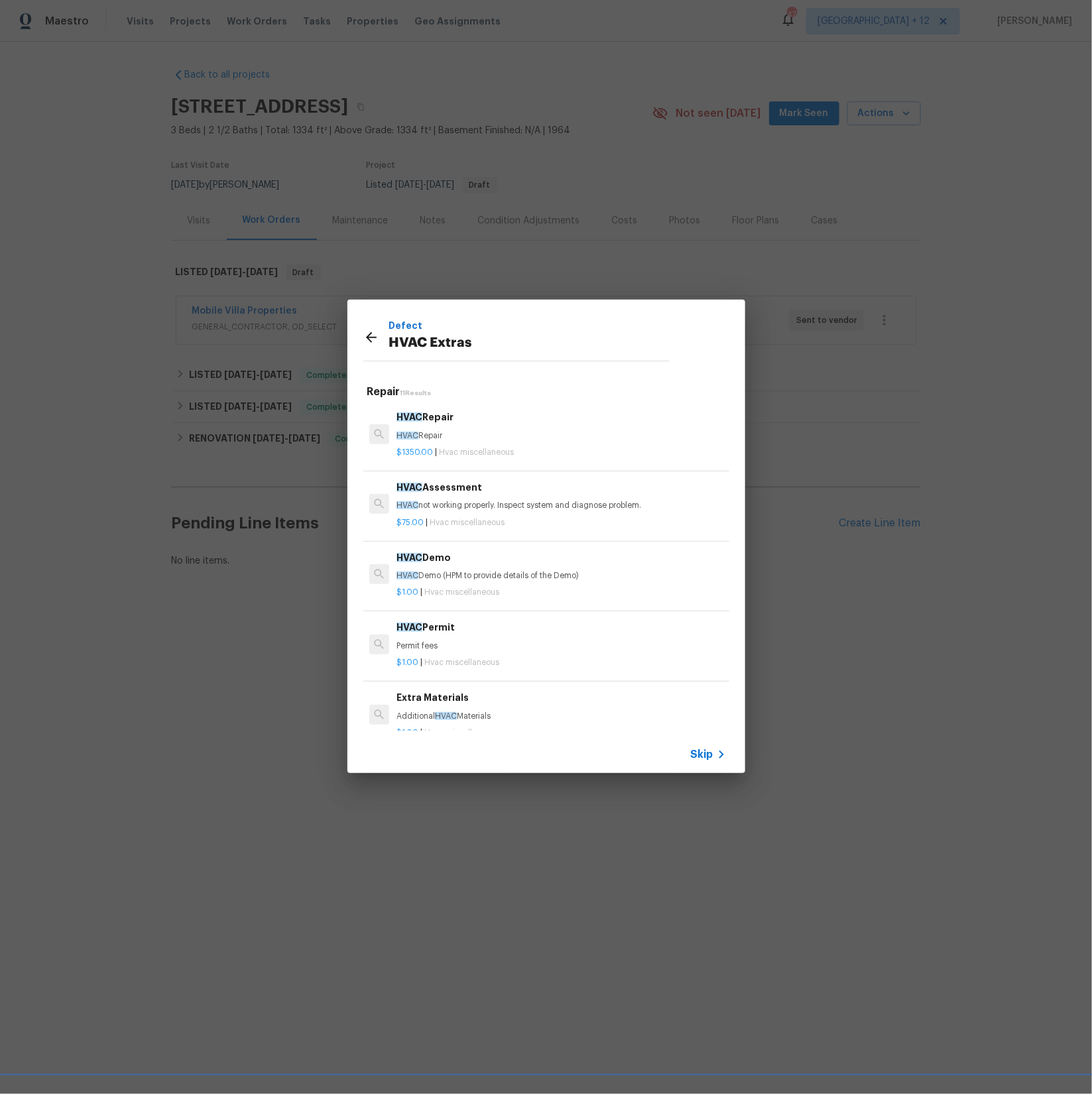
click at [481, 365] on div "Defect HVAC Extras" at bounding box center [517, 337] width 338 height 75
click at [374, 338] on icon at bounding box center [372, 337] width 16 height 16
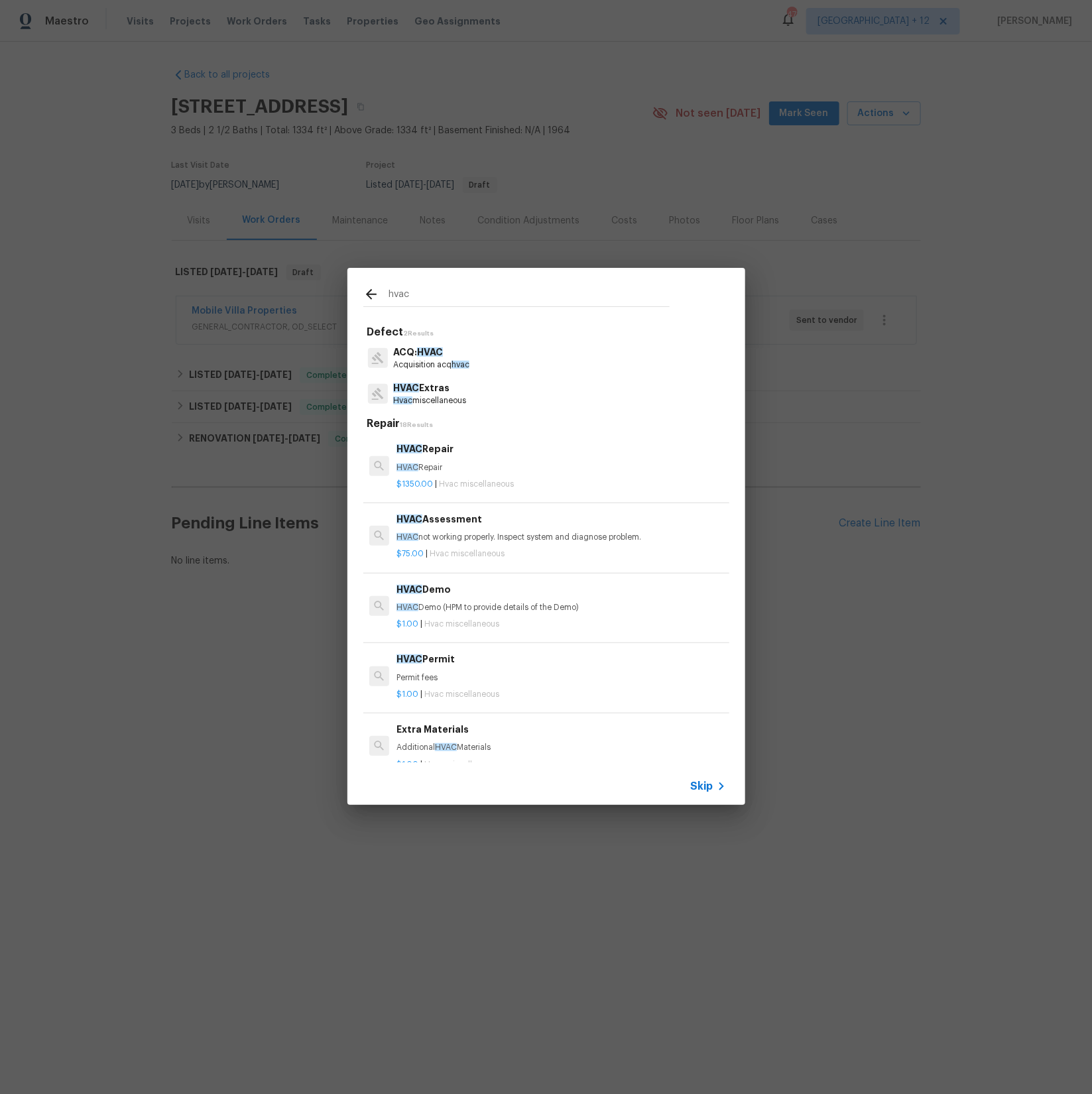
click at [426, 295] on input "hvac" at bounding box center [529, 296] width 281 height 20
click at [425, 295] on input "hvac" at bounding box center [529, 296] width 281 height 20
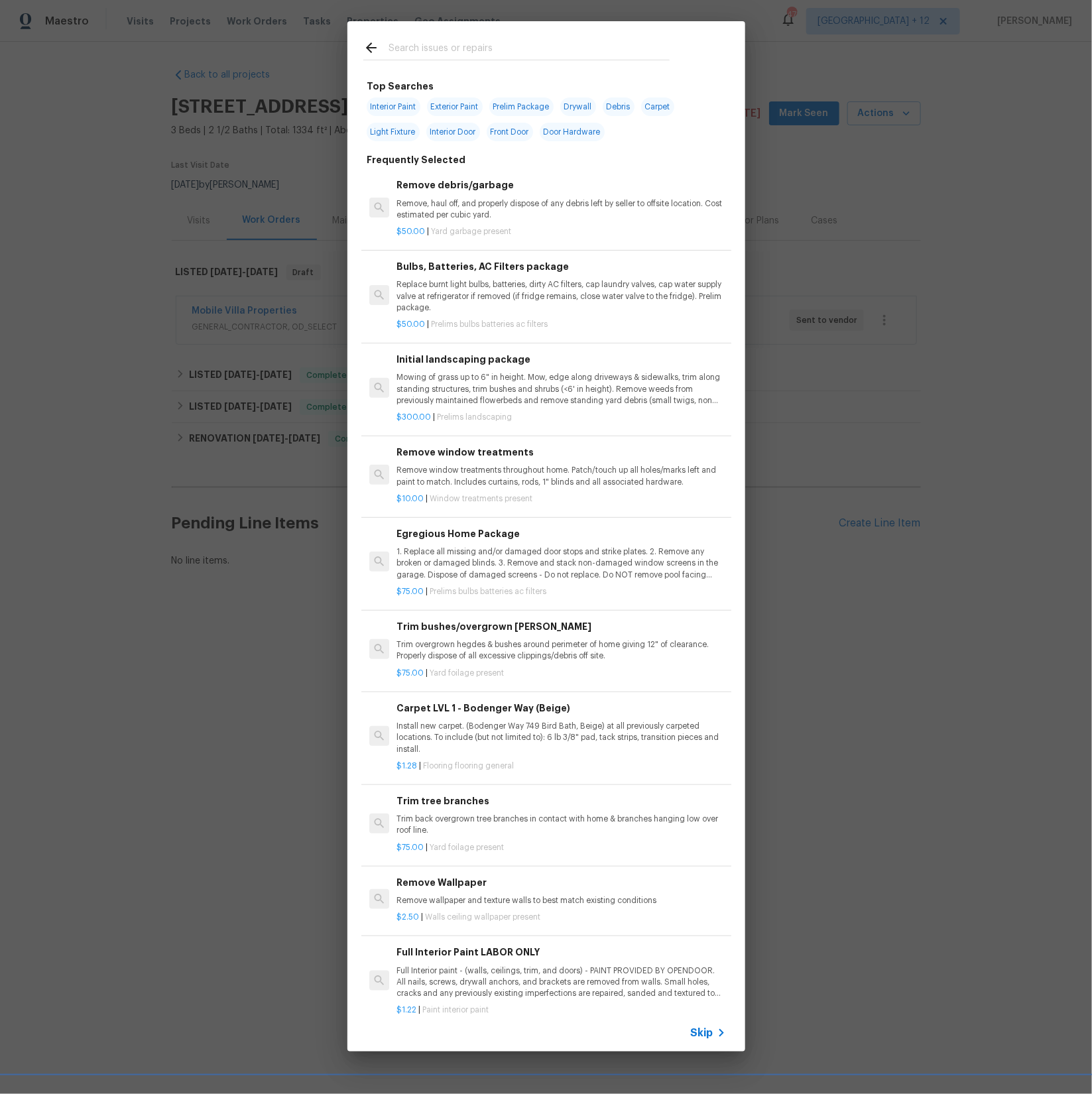
click at [122, 342] on div "Top Searches Interior Paint Exterior Paint Prelim Package Drywall Debris Carpet…" at bounding box center [546, 537] width 1092 height 1073
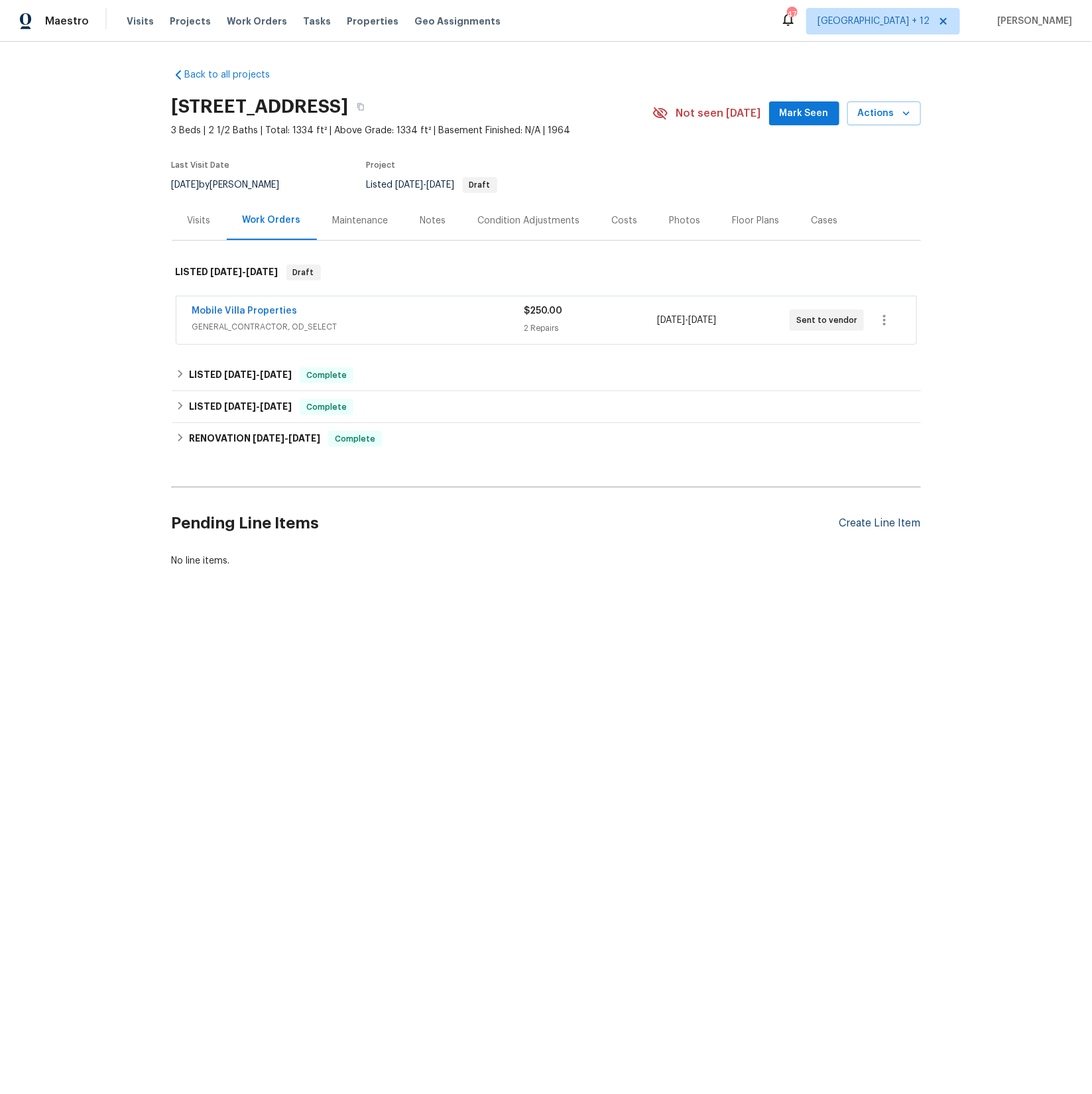
click at [877, 525] on div "Create Line Item" at bounding box center [880, 523] width 82 height 13
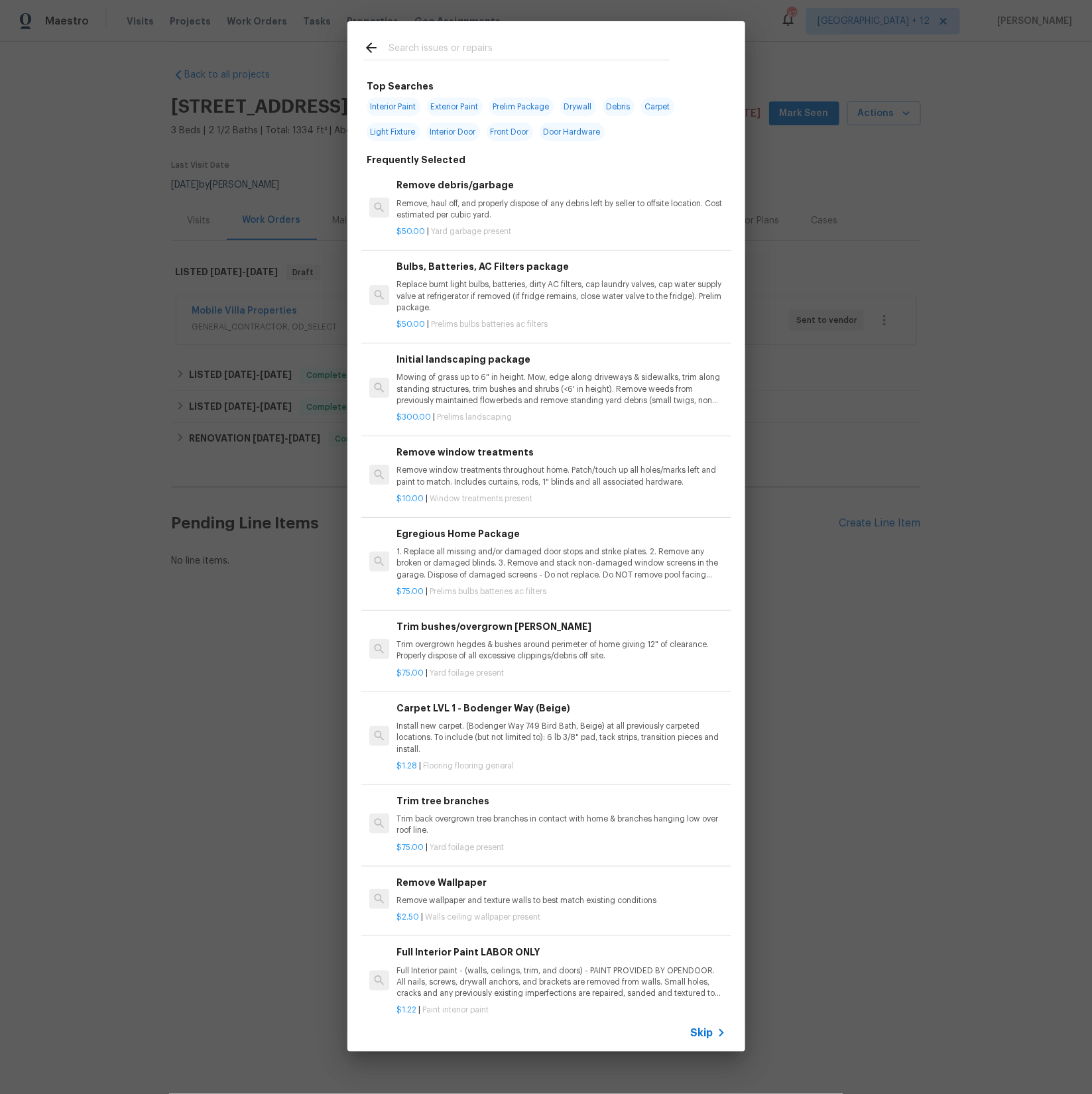
click at [426, 47] on input "text" at bounding box center [529, 49] width 281 height 20
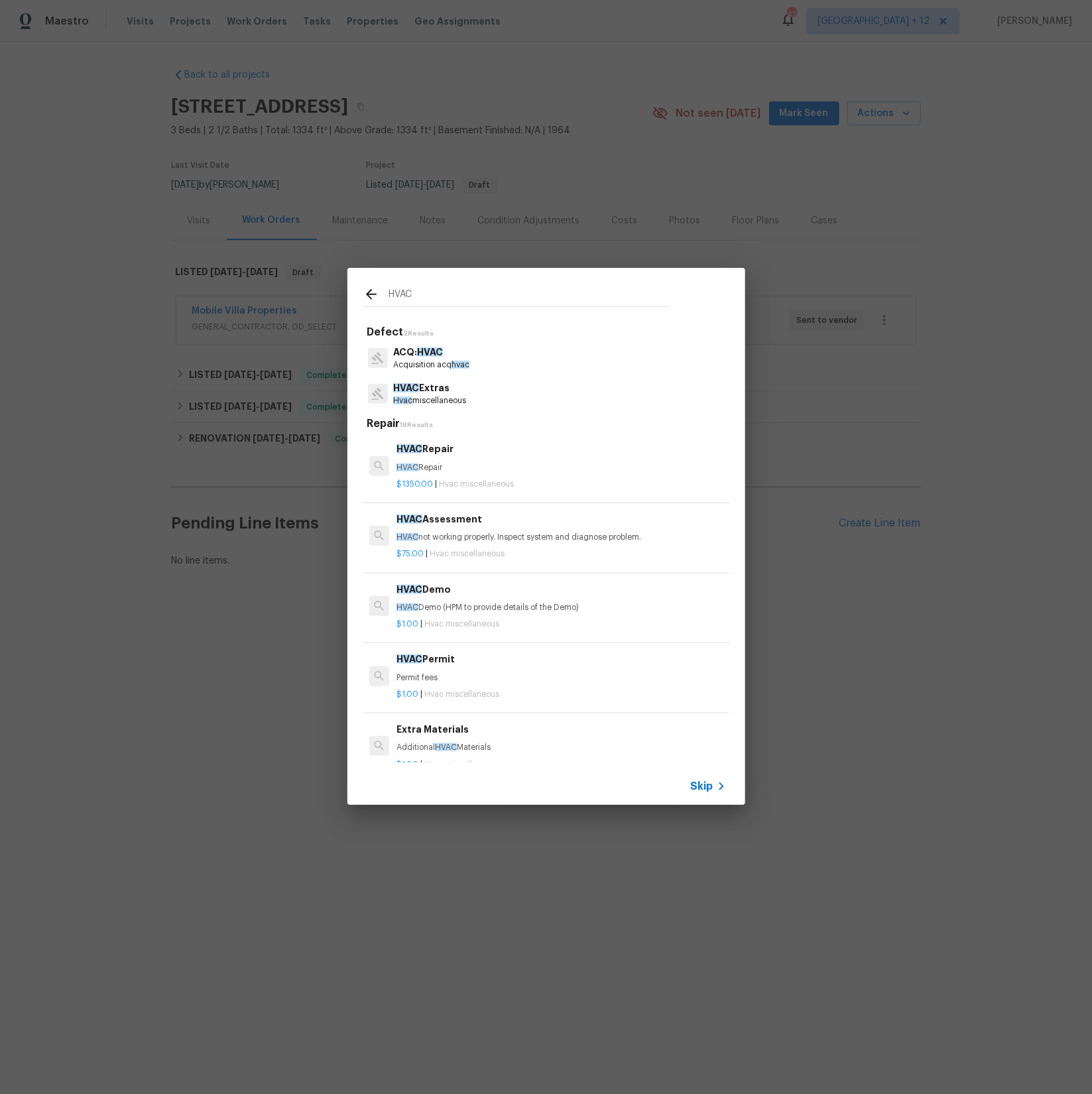
type input "HVAC"
click at [439, 398] on p "Hvac miscellaneous" at bounding box center [430, 400] width 73 height 11
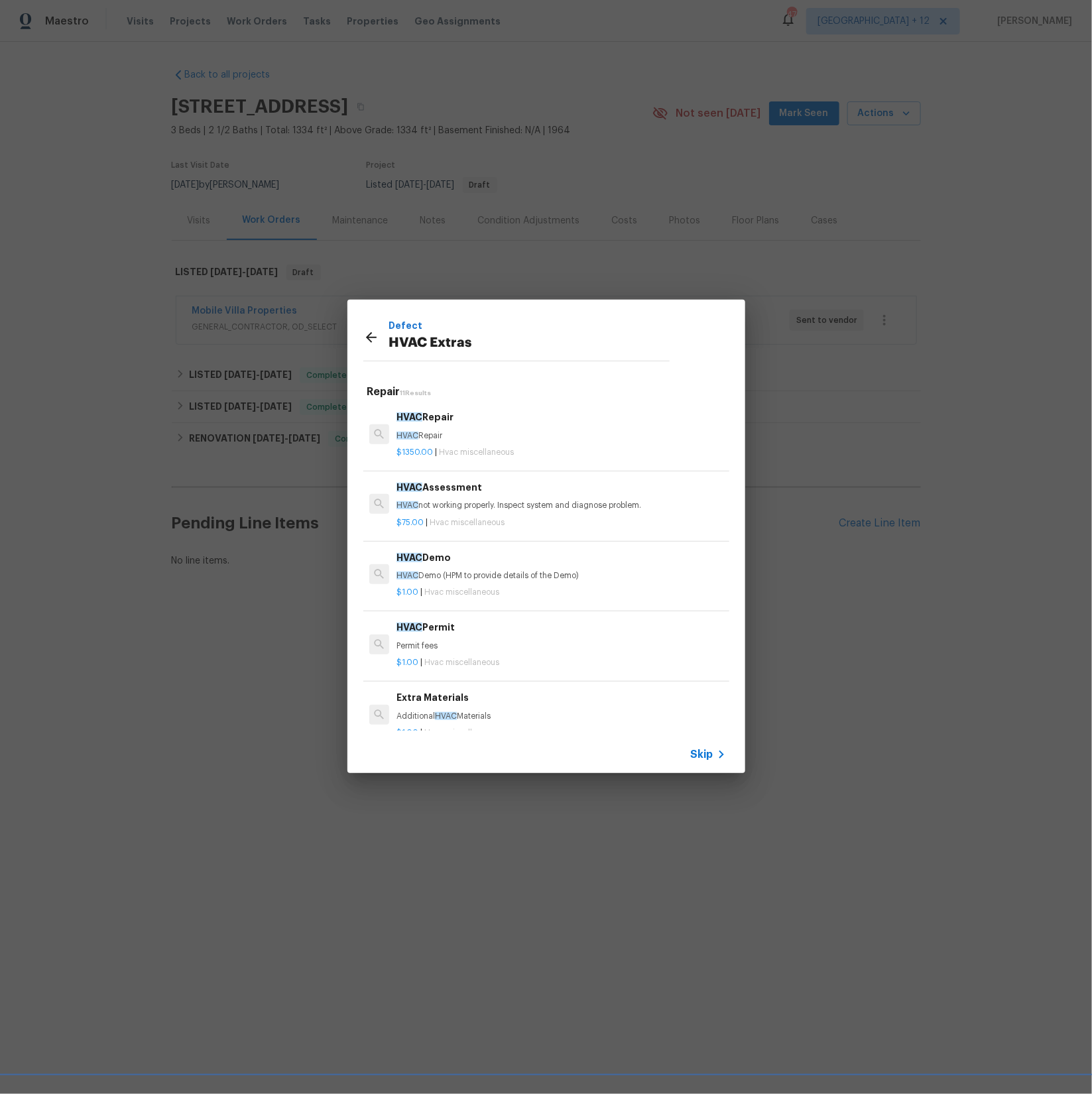
click at [367, 338] on icon at bounding box center [371, 337] width 11 height 11
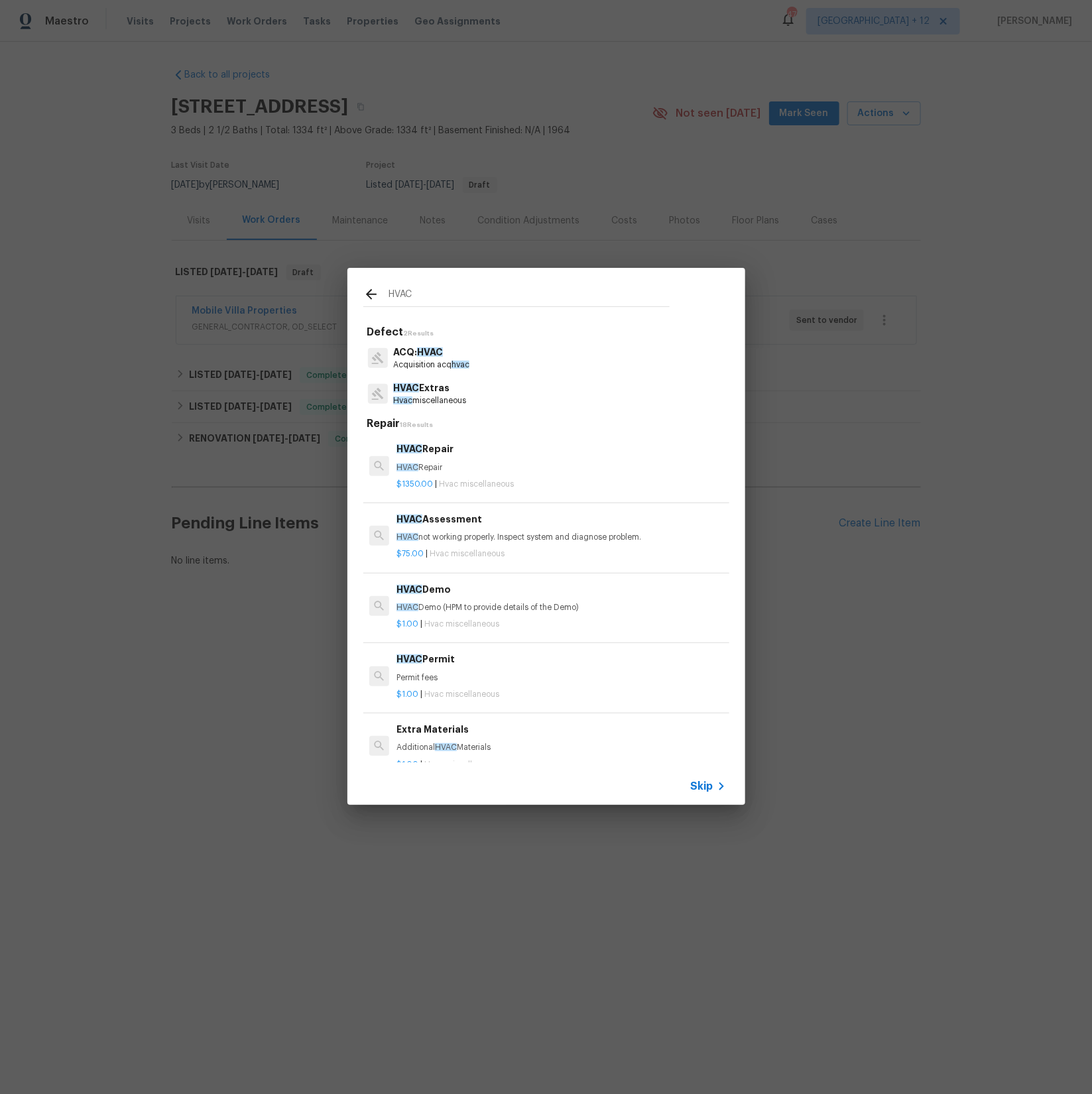
drag, startPoint x: 428, startPoint y: 297, endPoint x: 380, endPoint y: 295, distance: 48.0
click at [380, 295] on div "HVAC" at bounding box center [517, 296] width 306 height 20
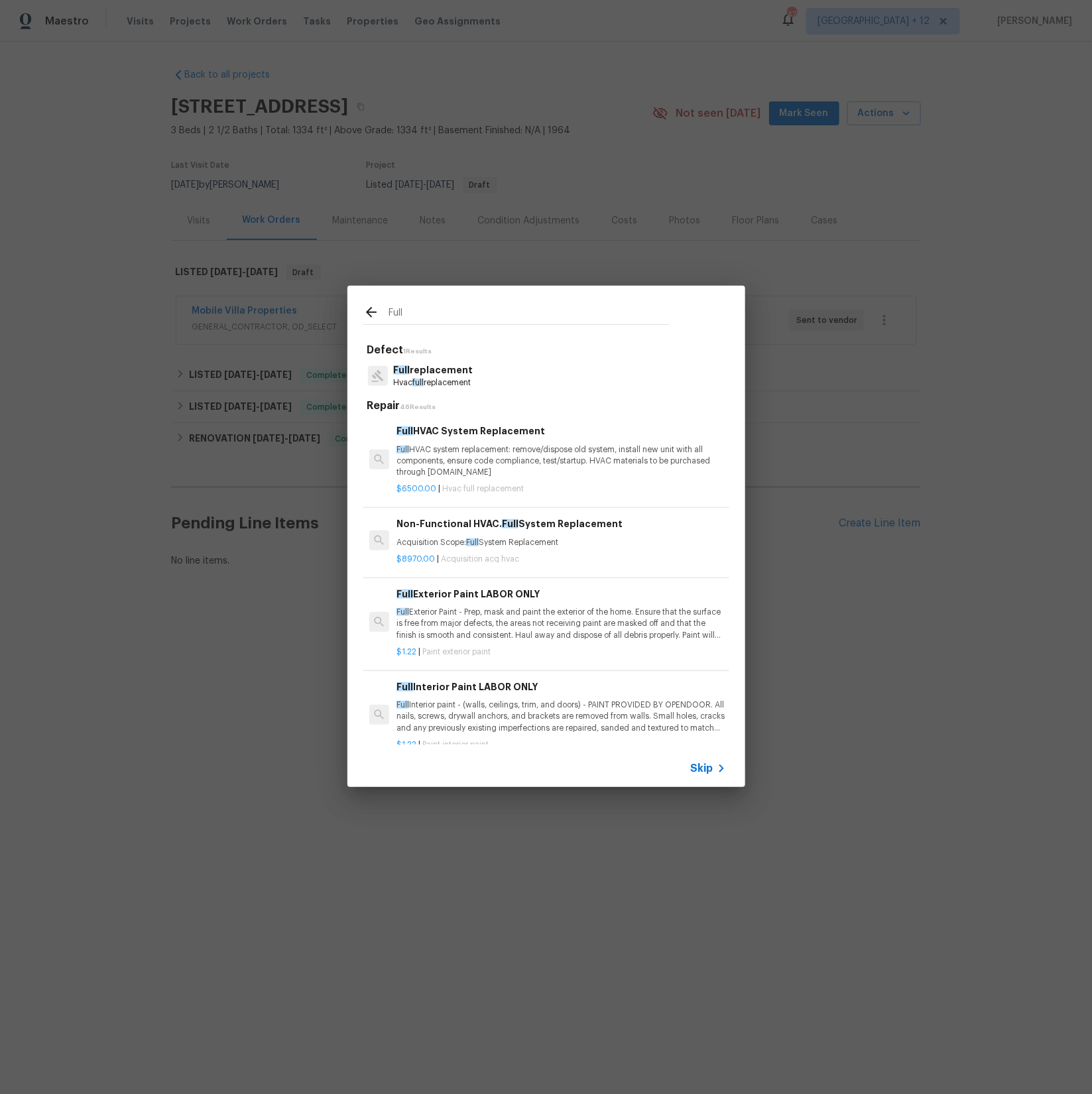
click at [434, 313] on input "Full" at bounding box center [529, 314] width 281 height 20
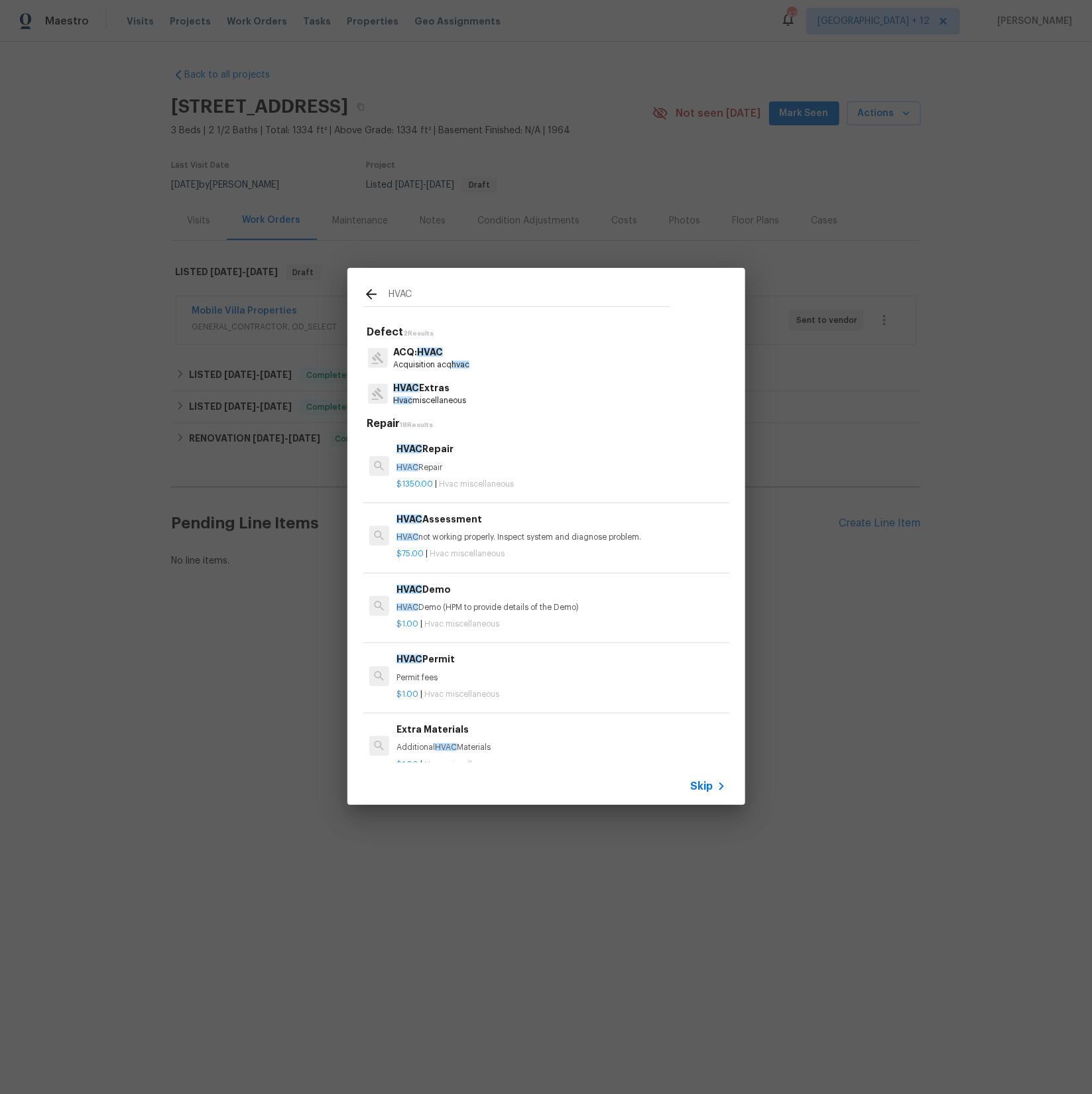
type input "HVAC"
click at [372, 294] on icon at bounding box center [371, 295] width 11 height 11
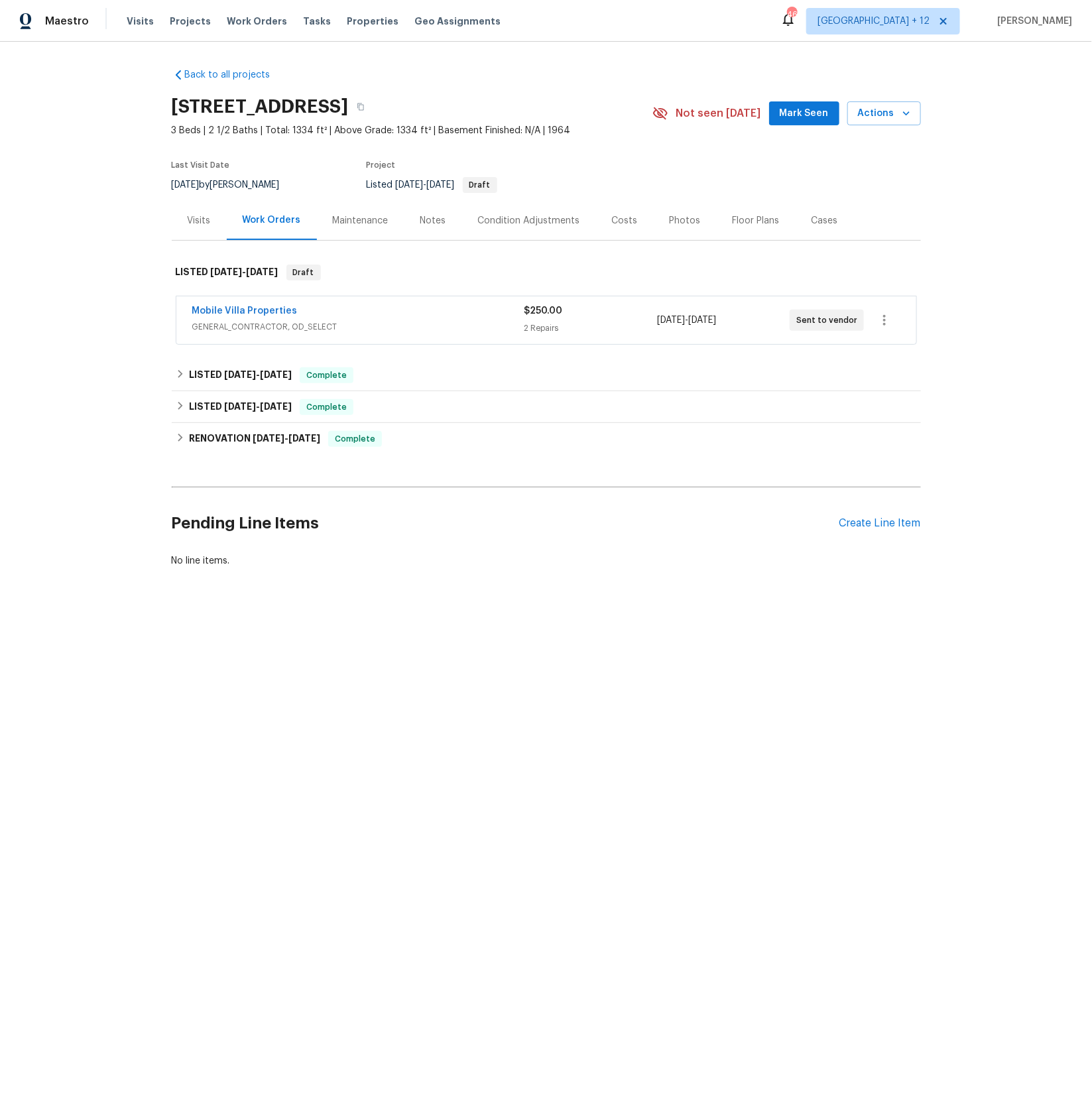
click at [367, 294] on div "Mobile Villa Properties GENERAL_CONTRACTOR, OD_SELECT $250.00 2 Repairs [DATE] …" at bounding box center [546, 321] width 749 height 55
